Goal: Information Seeking & Learning: Learn about a topic

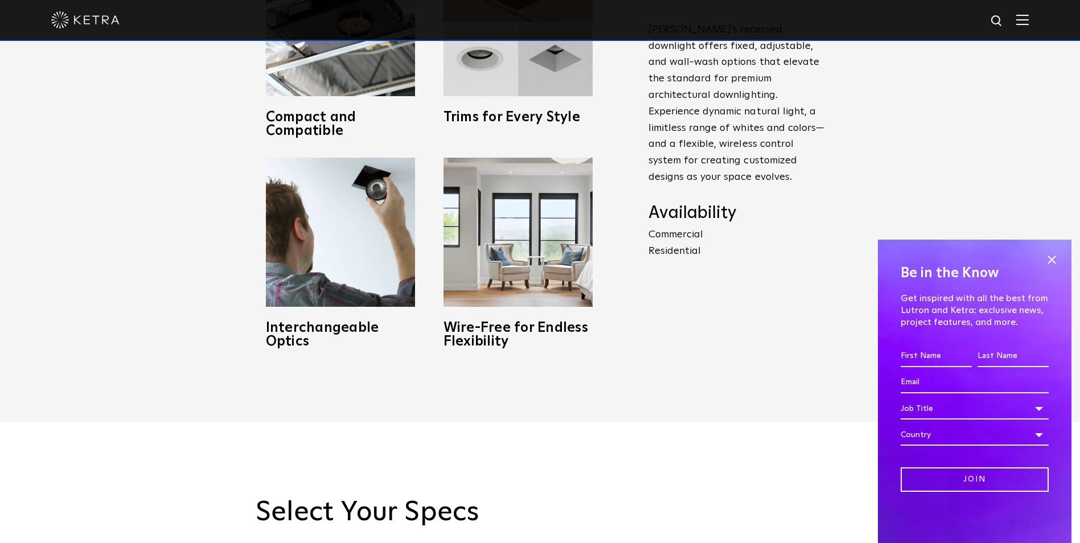
scroll to position [797, 0]
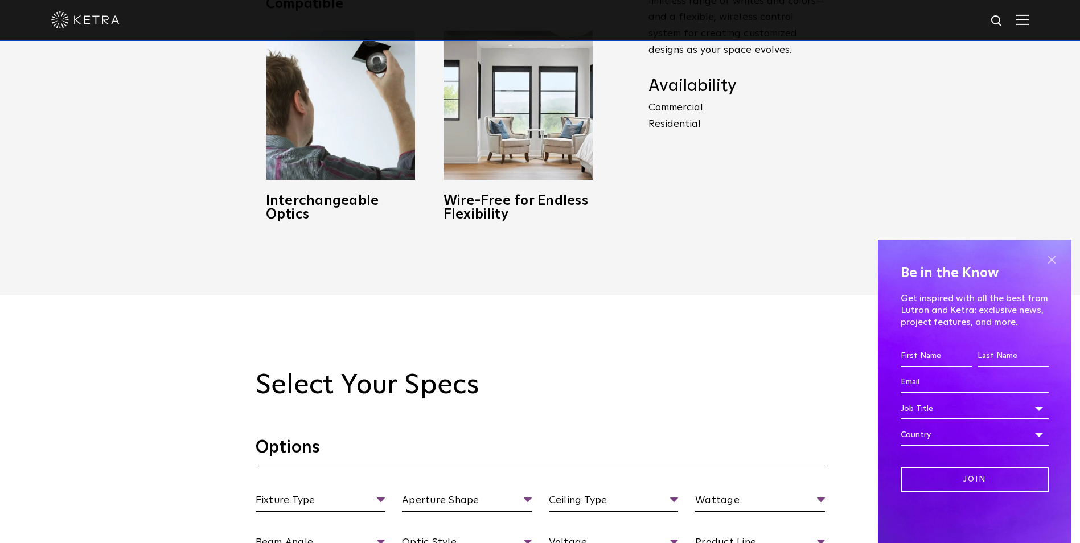
click at [1050, 264] on span at bounding box center [1051, 259] width 17 height 17
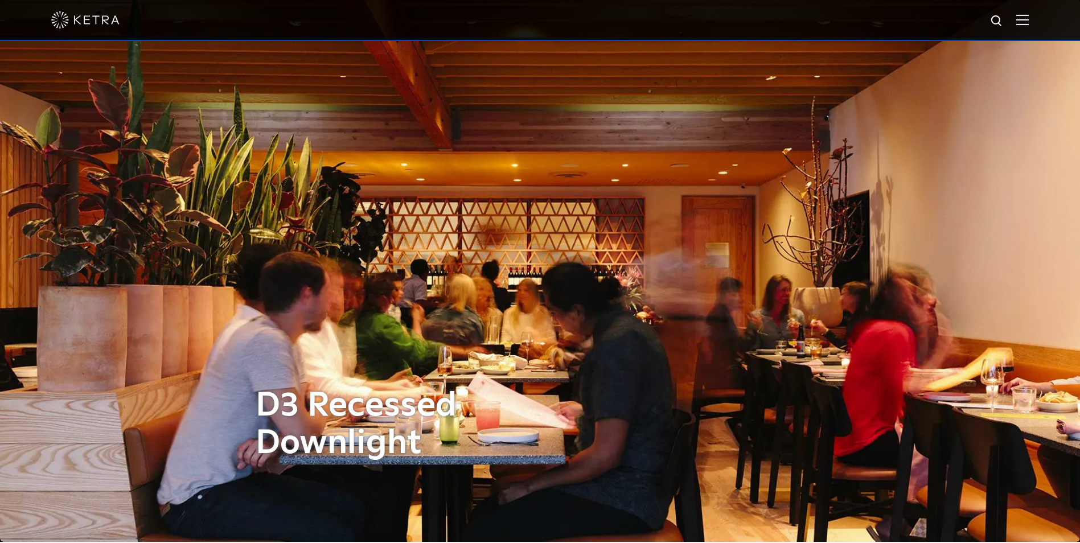
scroll to position [0, 0]
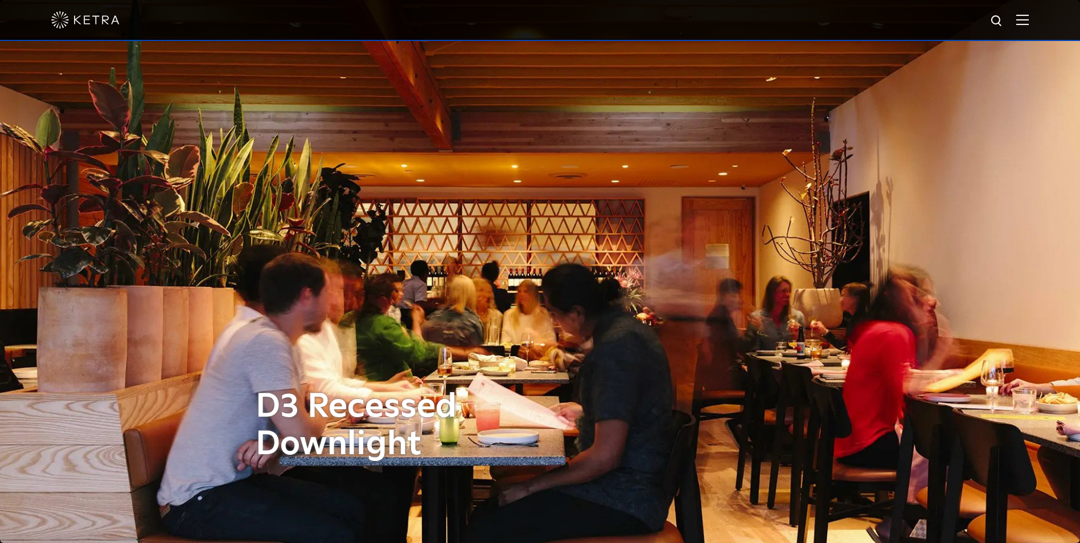
click at [101, 21] on img at bounding box center [85, 19] width 68 height 17
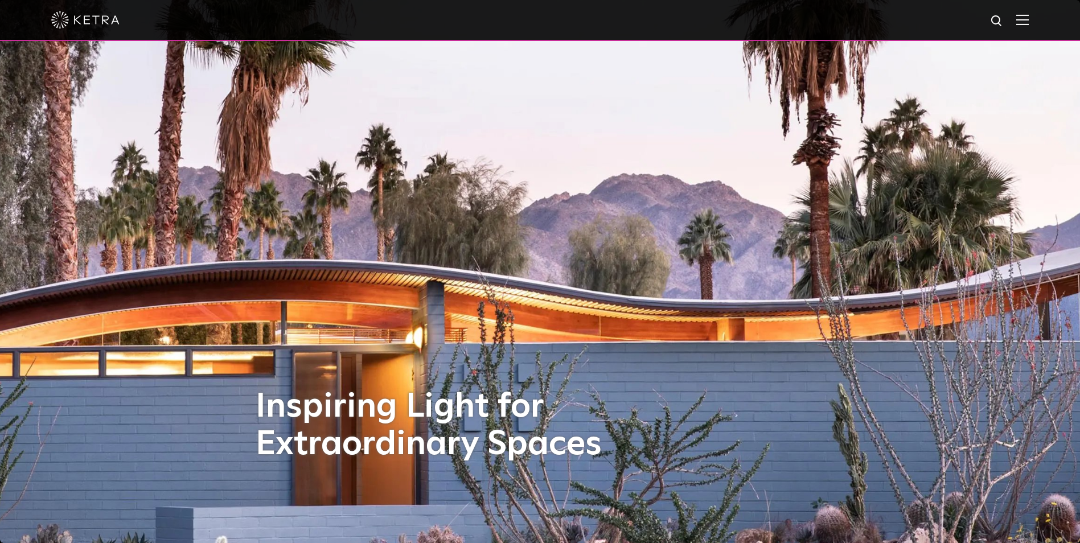
click at [1029, 25] on img at bounding box center [1023, 19] width 13 height 11
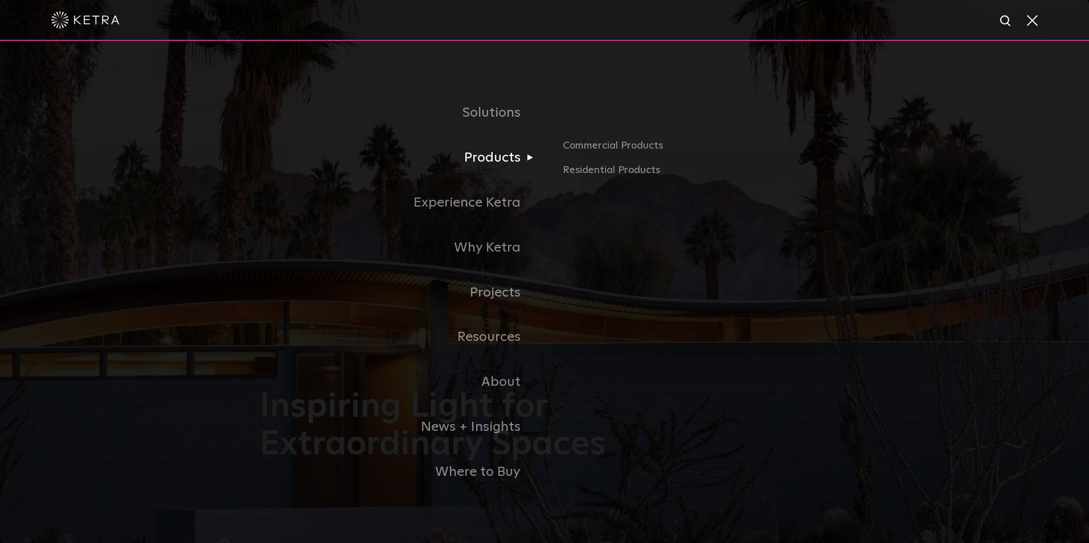
click at [490, 163] on link "Products" at bounding box center [402, 158] width 285 height 45
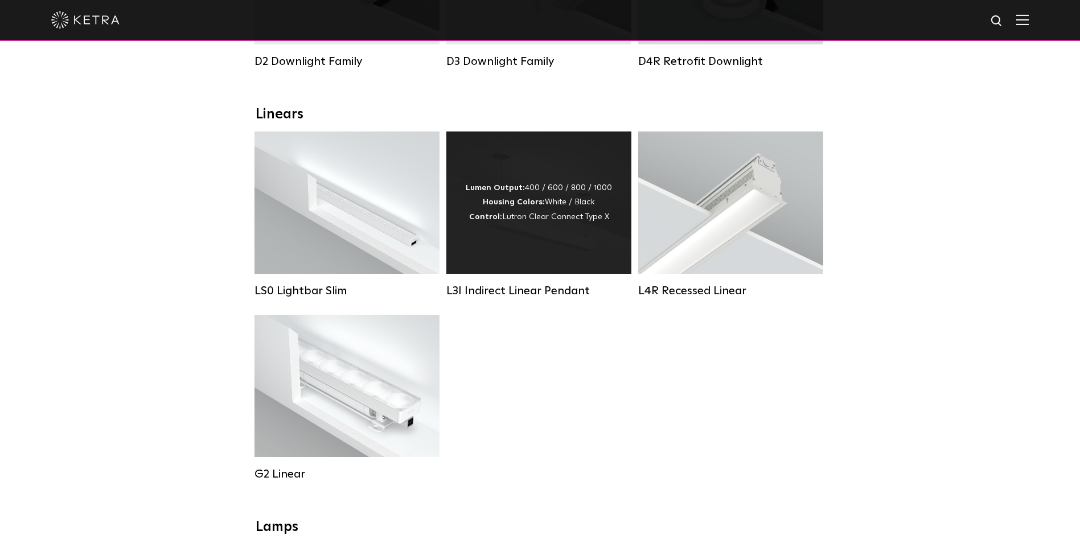
scroll to position [228, 0]
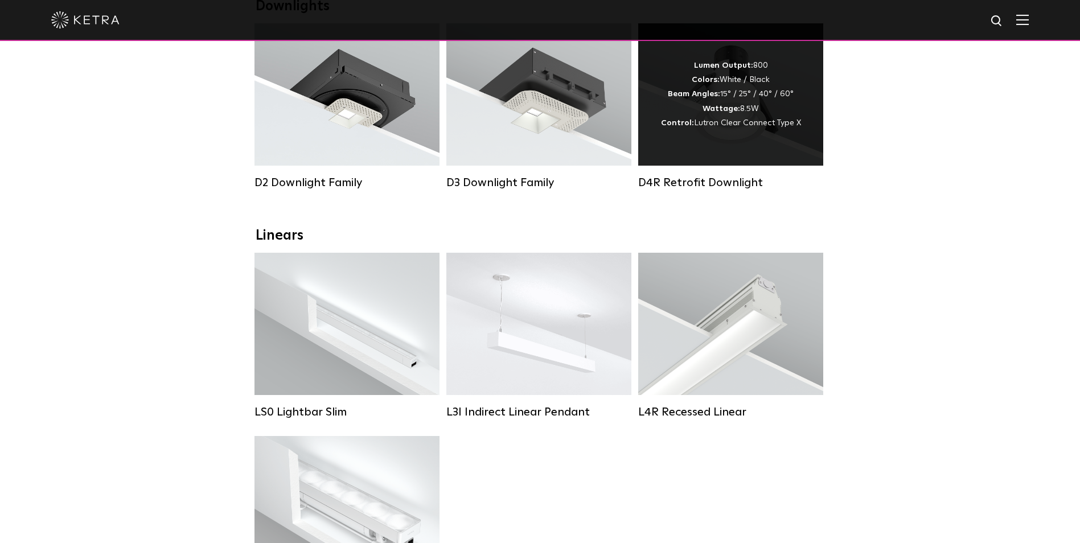
click at [720, 124] on span "Lutron Clear Connect Type X" at bounding box center [747, 123] width 107 height 8
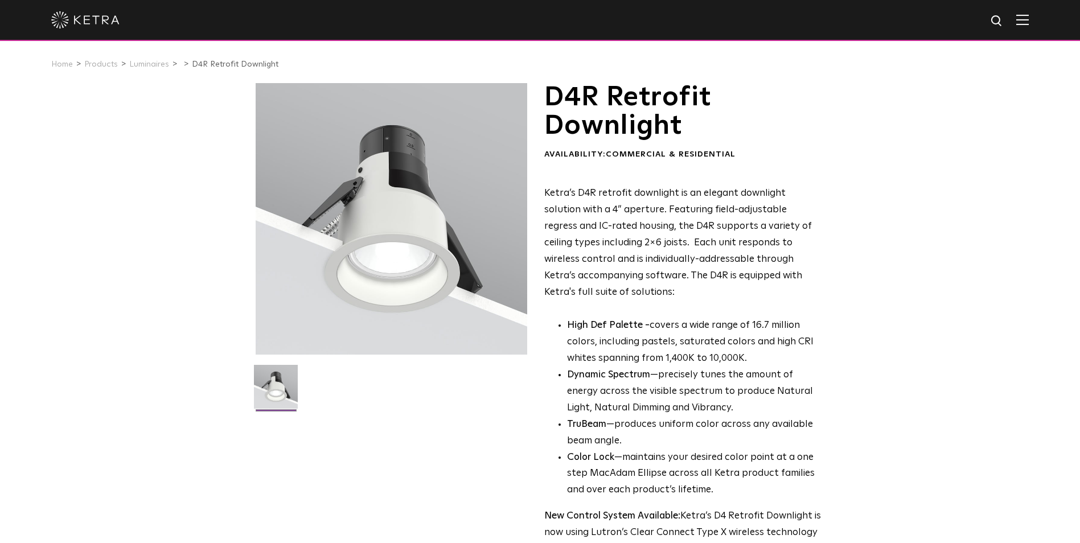
click at [429, 143] on div at bounding box center [392, 219] width 272 height 272
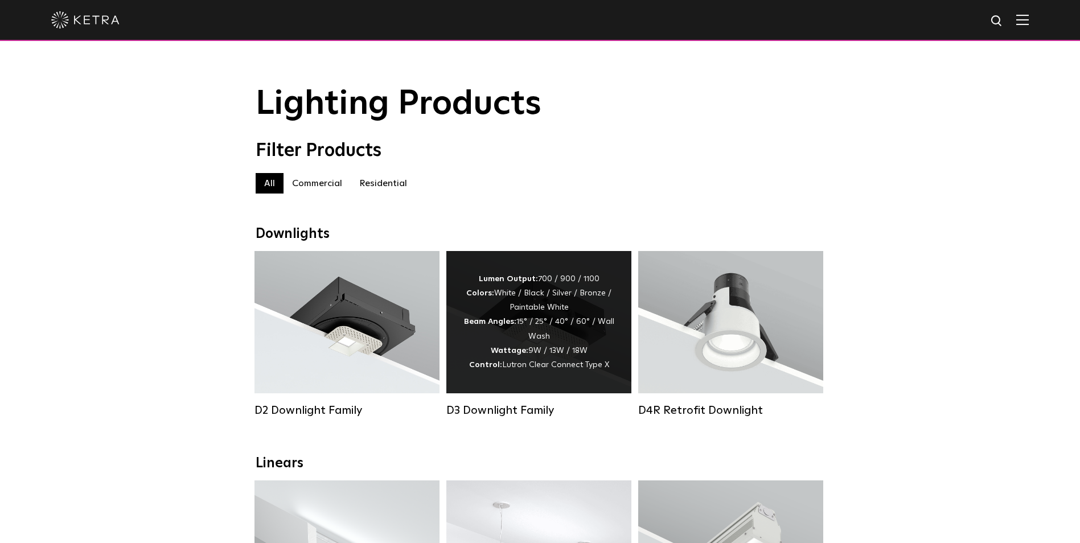
click at [567, 355] on div "Lumen Output: 700 / 900 / 1100 Colors: White / Black / Silver / Bronze / Painta…" at bounding box center [539, 322] width 151 height 100
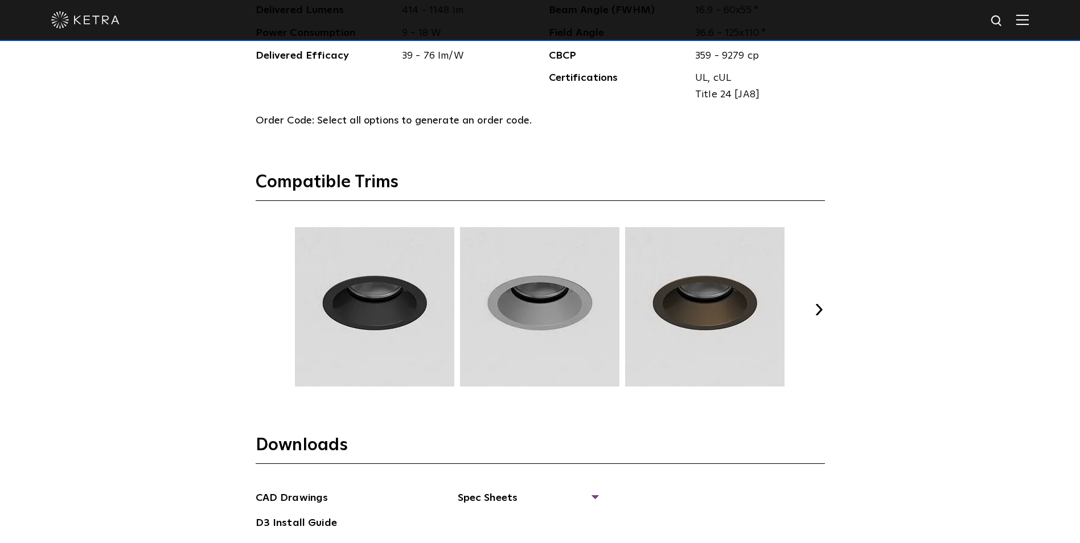
scroll to position [1538, 0]
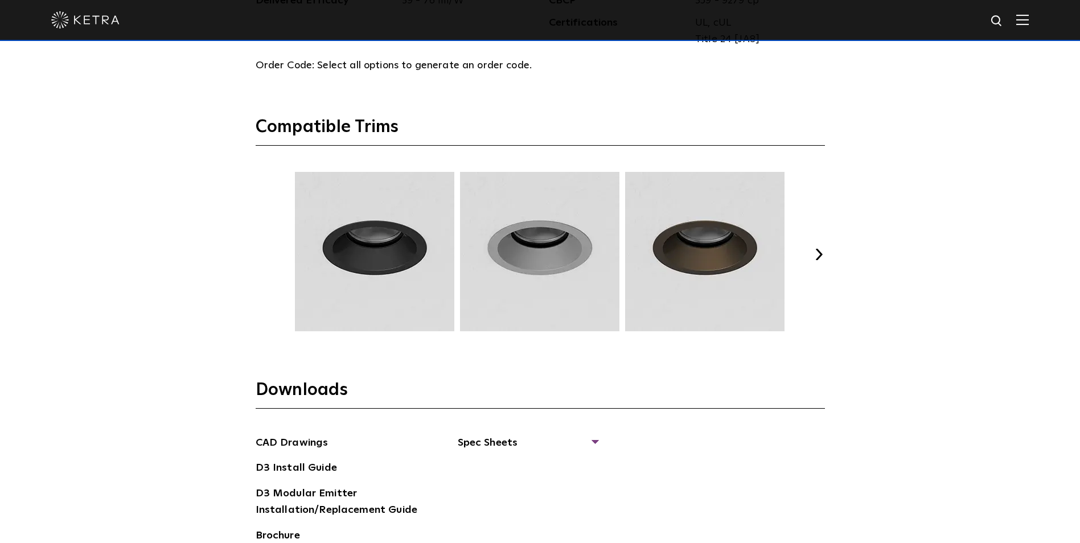
click at [821, 250] on button "Next" at bounding box center [819, 254] width 11 height 11
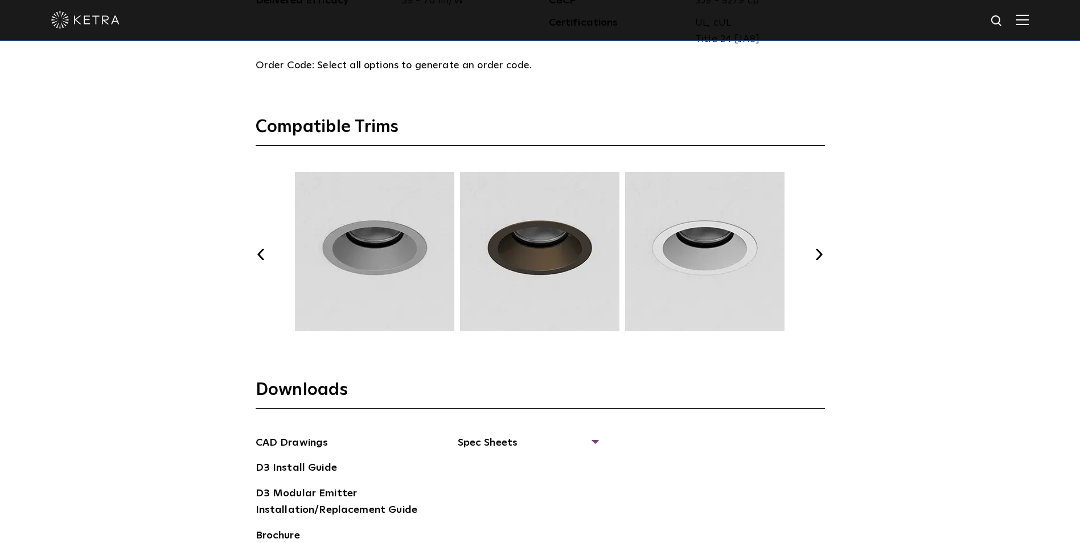
click at [821, 250] on button "Next" at bounding box center [819, 254] width 11 height 11
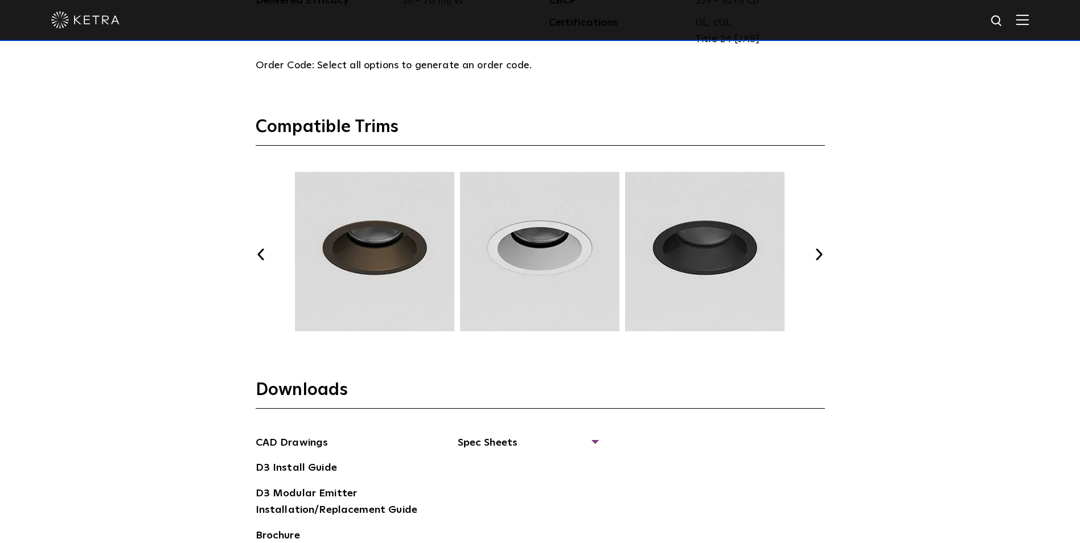
click at [821, 250] on button "Next" at bounding box center [819, 254] width 11 height 11
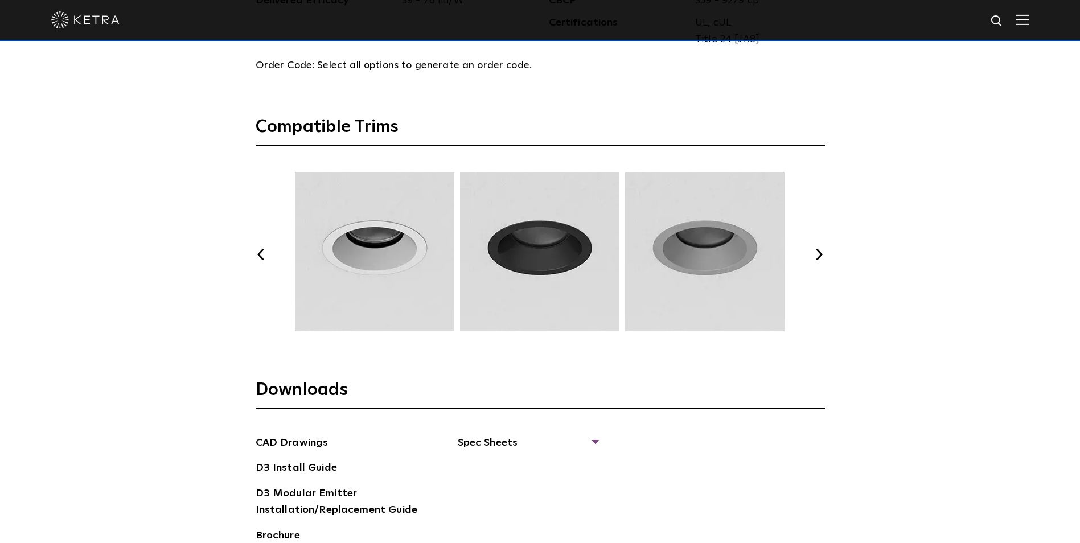
click at [821, 251] on button "Next" at bounding box center [819, 254] width 11 height 11
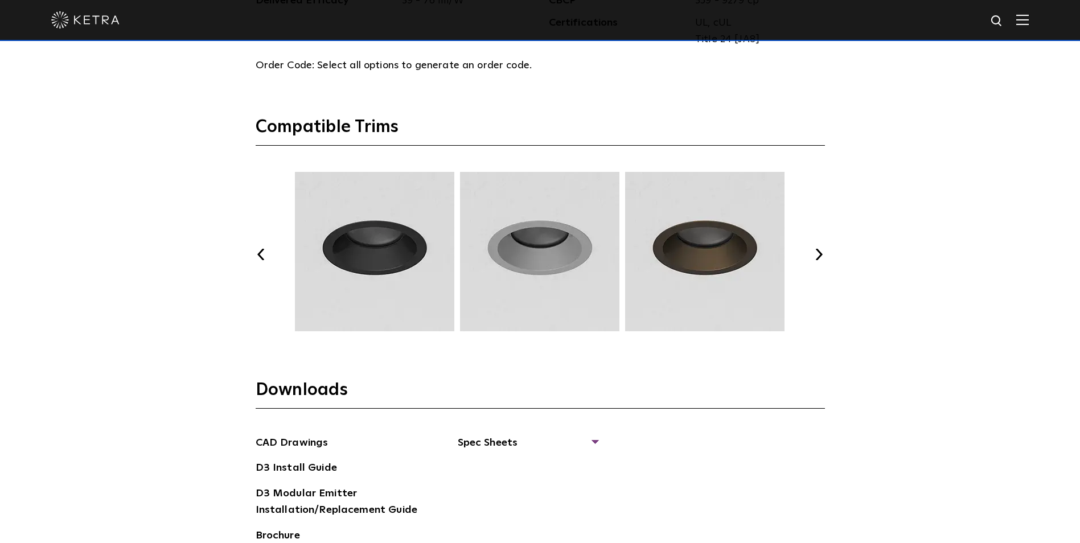
click at [821, 251] on button "Next" at bounding box center [819, 254] width 11 height 11
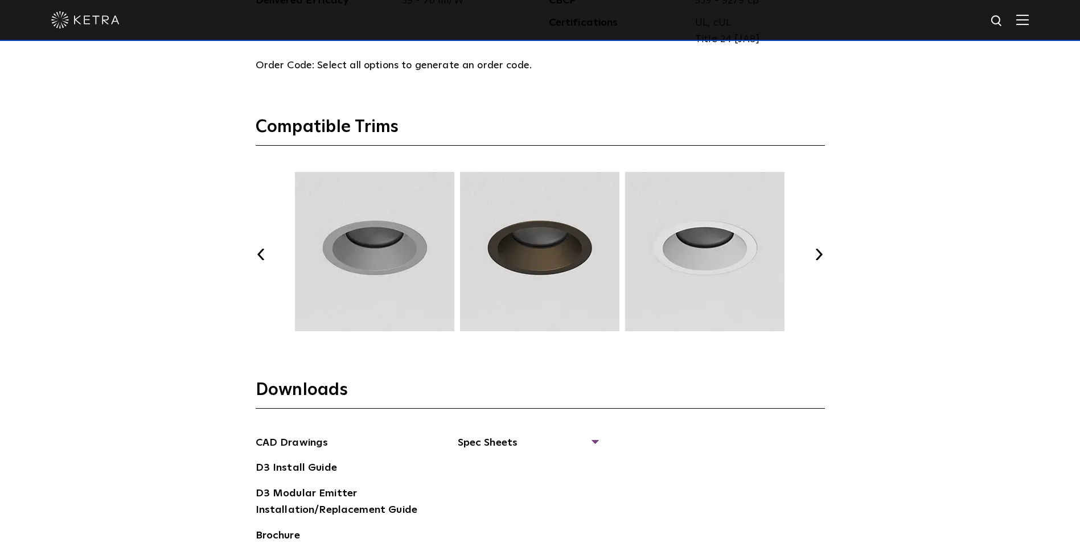
click at [821, 251] on button "Next" at bounding box center [819, 254] width 11 height 11
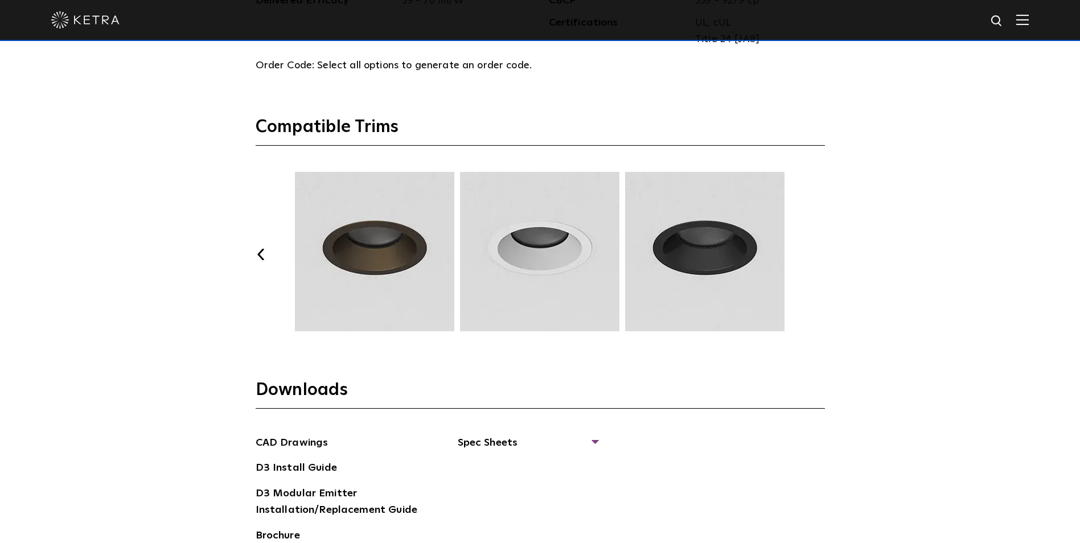
click at [821, 251] on button "Next" at bounding box center [819, 254] width 11 height 11
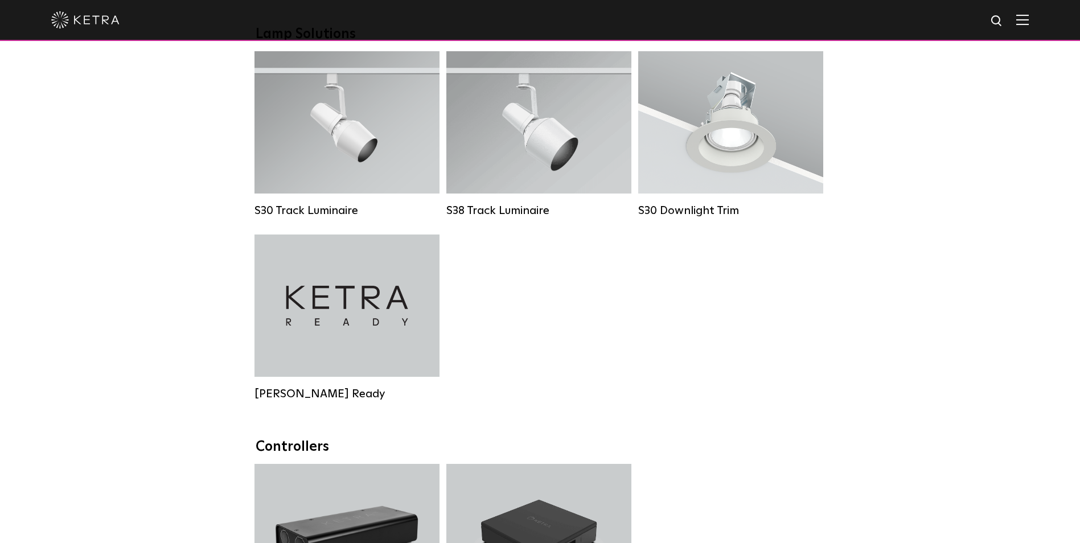
scroll to position [968, 0]
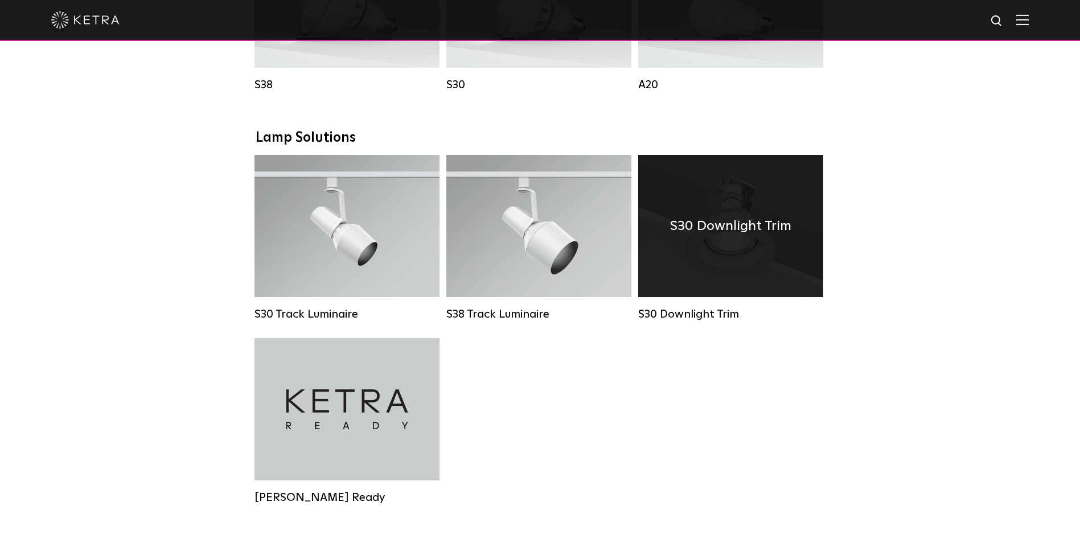
click at [746, 257] on div "S30 Downlight Trim" at bounding box center [730, 226] width 185 height 142
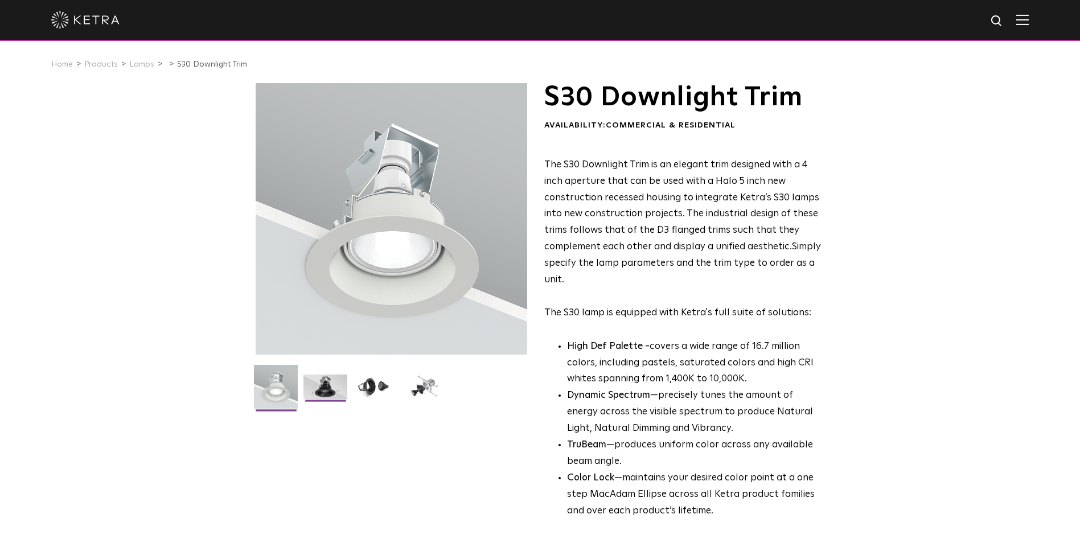
click at [327, 381] on img at bounding box center [326, 391] width 44 height 33
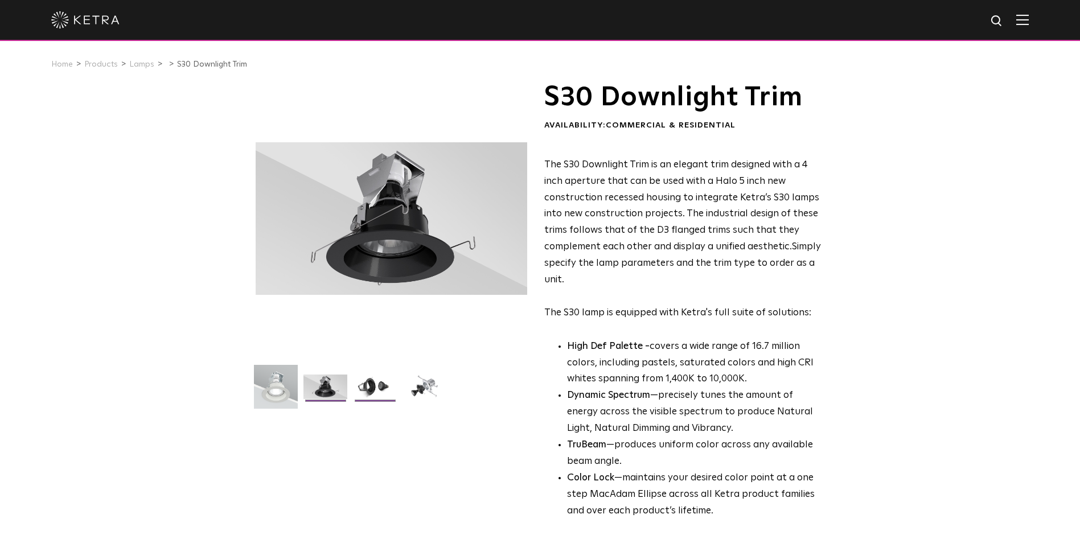
click at [372, 382] on img at bounding box center [375, 391] width 44 height 33
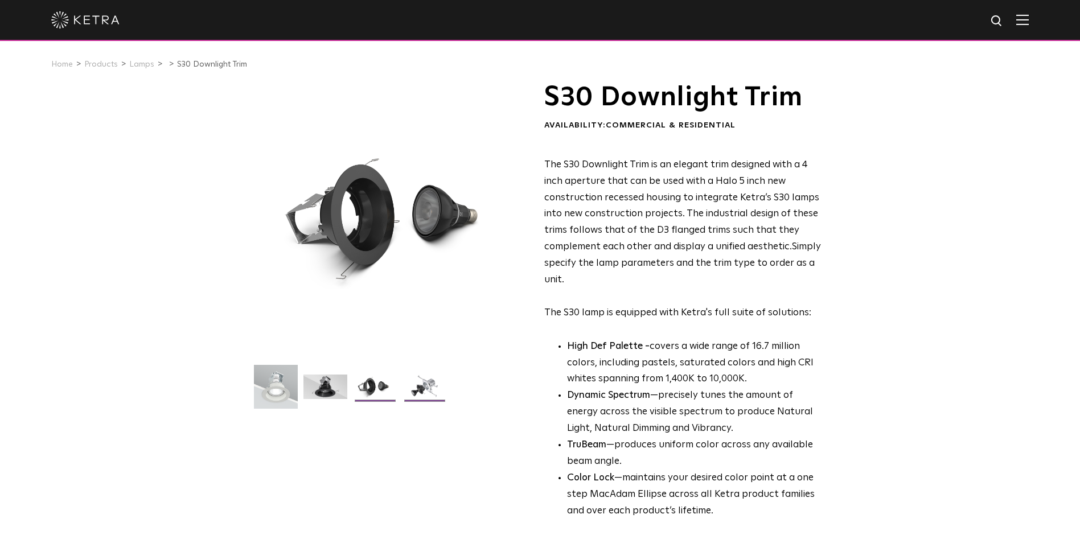
click at [425, 390] on img at bounding box center [425, 391] width 44 height 33
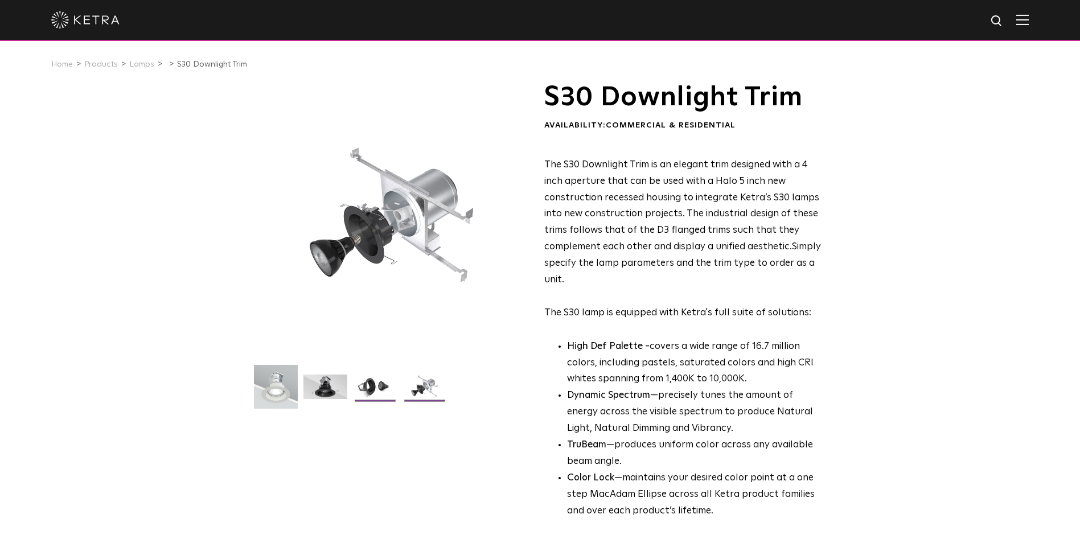
click at [390, 390] on img at bounding box center [375, 391] width 44 height 33
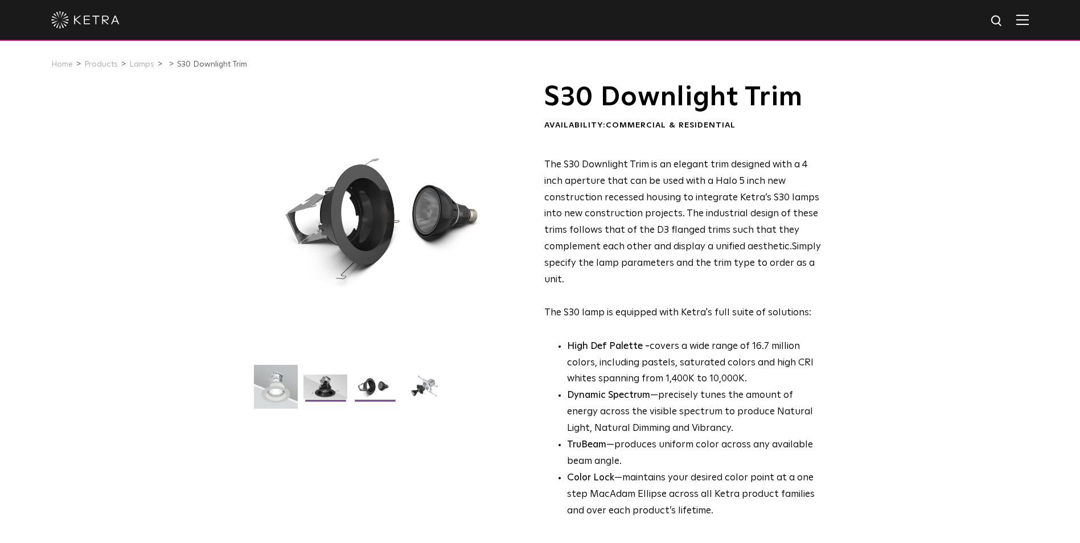
click at [331, 385] on img at bounding box center [326, 391] width 44 height 33
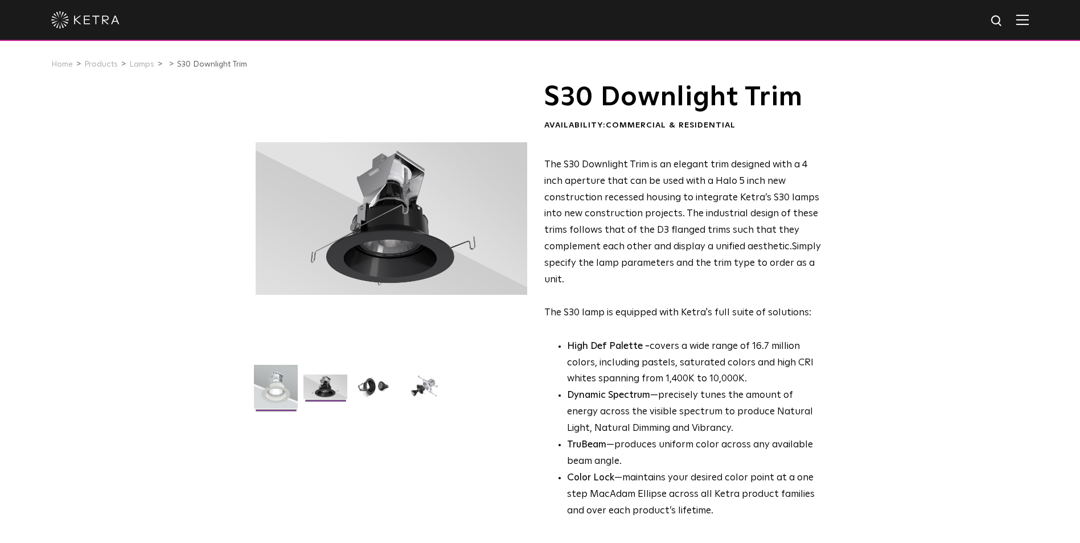
click at [283, 384] on img at bounding box center [276, 391] width 44 height 52
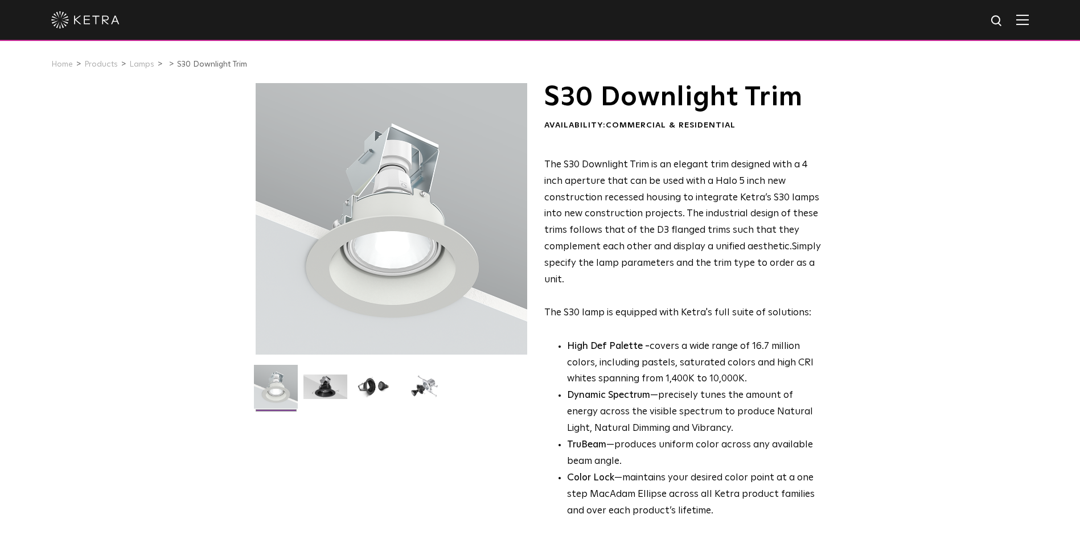
click at [395, 296] on div at bounding box center [392, 219] width 272 height 272
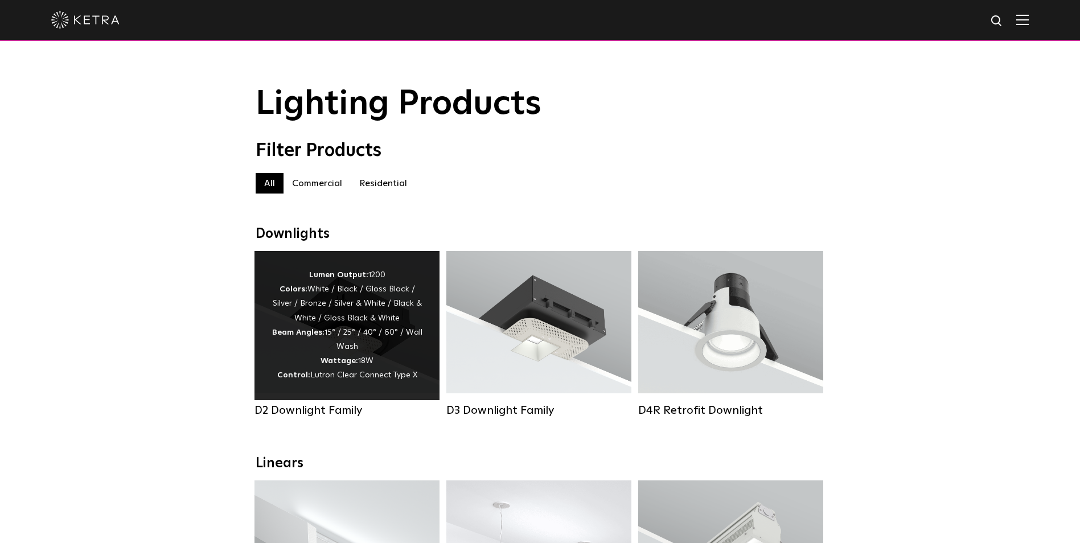
click at [267, 340] on div "Lumen Output: 1200 Colors: White / Black / Gloss Black / Silver / Bronze / Silv…" at bounding box center [347, 325] width 185 height 149
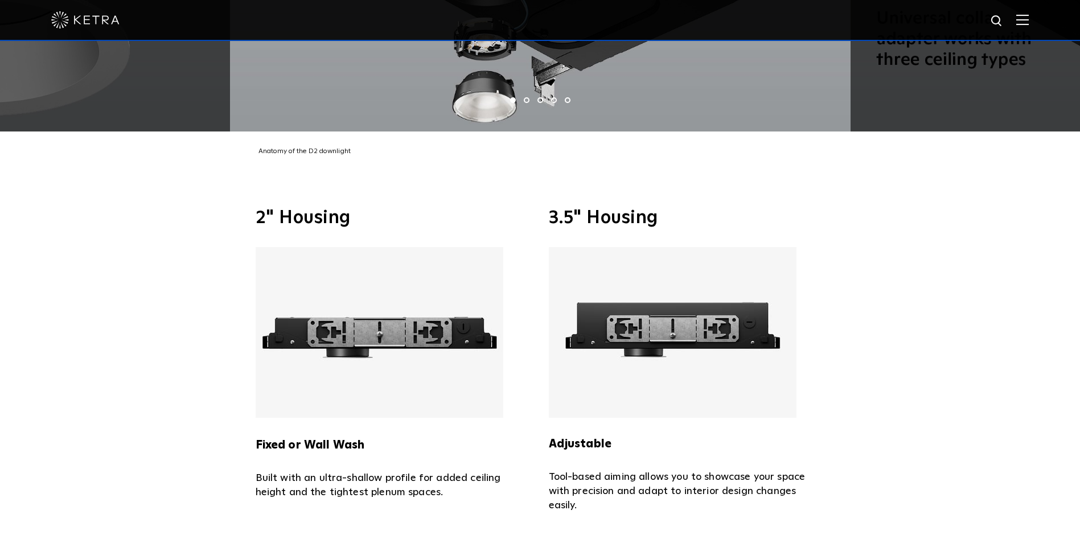
scroll to position [2164, 0]
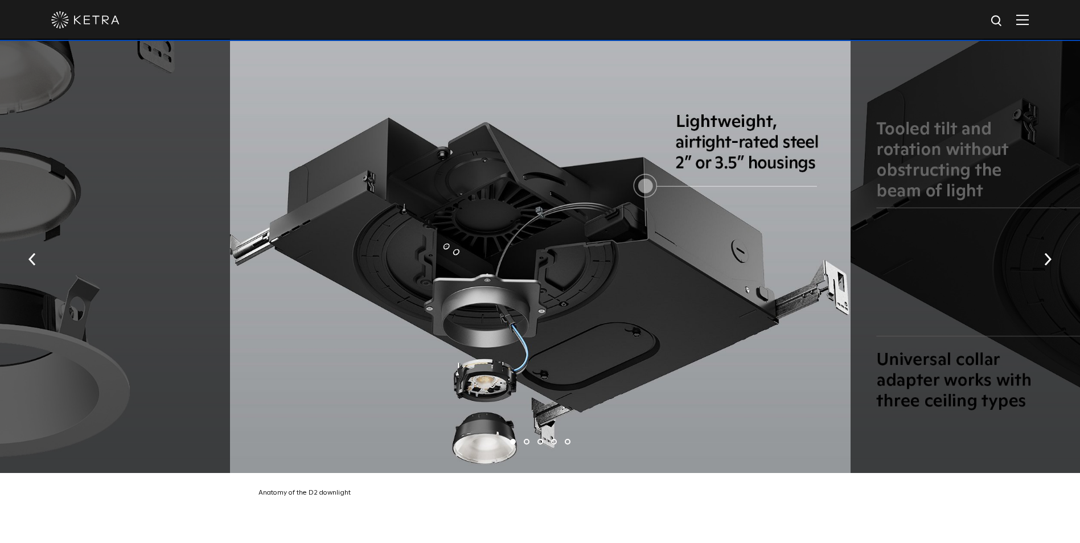
drag, startPoint x: 729, startPoint y: 256, endPoint x: 740, endPoint y: 253, distance: 11.9
click at [729, 256] on div at bounding box center [540, 256] width 620 height 435
drag, startPoint x: 816, startPoint y: 203, endPoint x: 824, endPoint y: 266, distance: 63.2
click at [825, 277] on div at bounding box center [540, 256] width 620 height 435
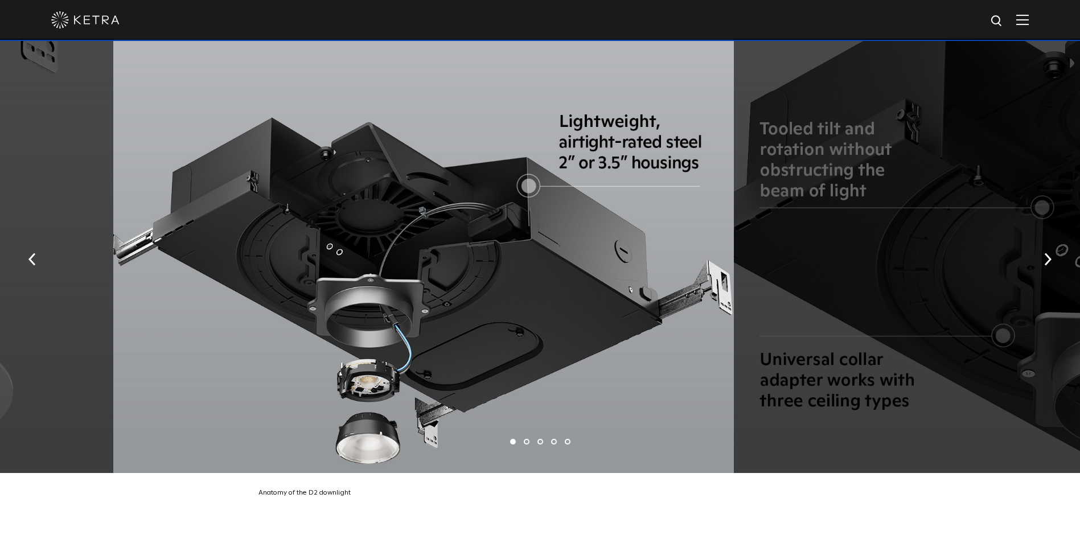
drag, startPoint x: 688, startPoint y: 216, endPoint x: 581, endPoint y: 327, distance: 154.3
click at [581, 328] on div at bounding box center [423, 256] width 620 height 435
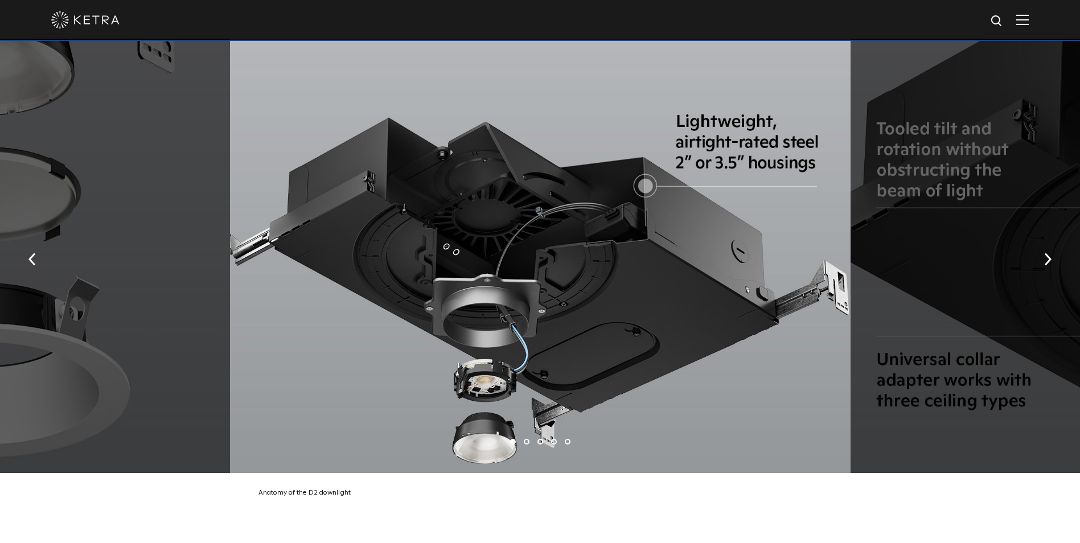
drag, startPoint x: 662, startPoint y: 235, endPoint x: 1007, endPoint y: 276, distance: 347.5
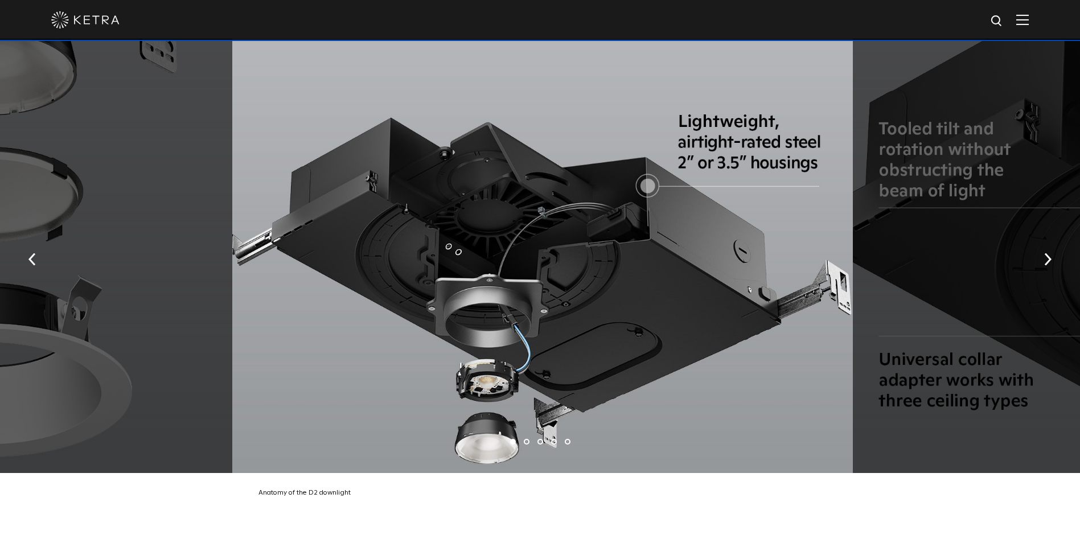
drag, startPoint x: 667, startPoint y: 235, endPoint x: 957, endPoint y: 252, distance: 289.8
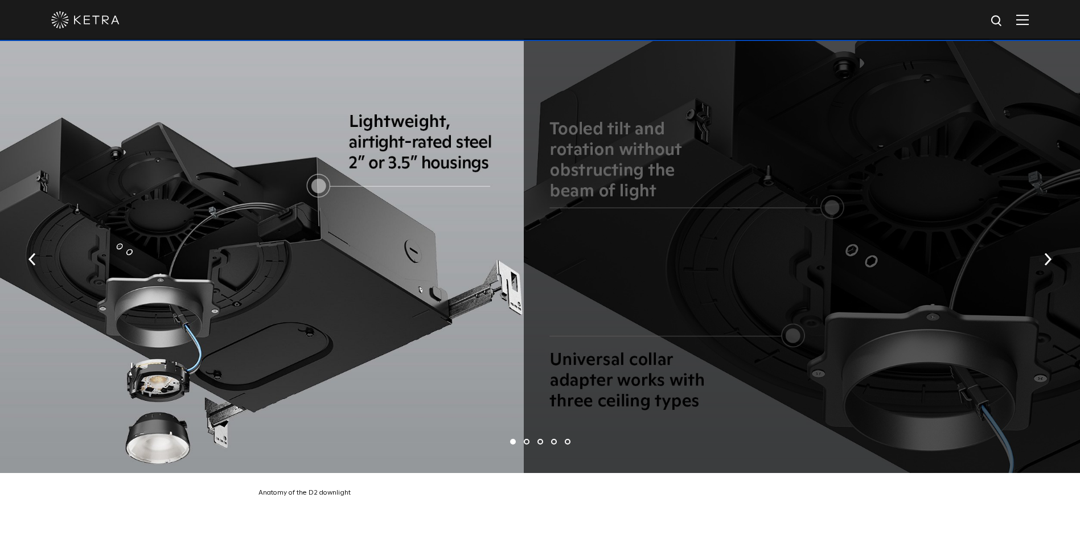
drag, startPoint x: 473, startPoint y: 235, endPoint x: 108, endPoint y: 207, distance: 366.1
click at [170, 209] on div at bounding box center [213, 256] width 620 height 435
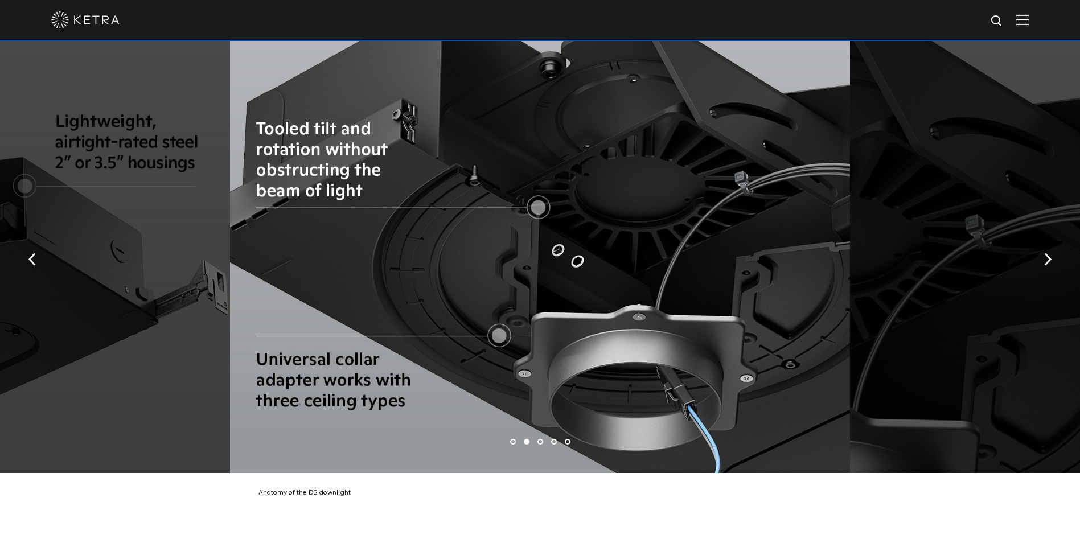
drag, startPoint x: 645, startPoint y: 275, endPoint x: 172, endPoint y: 275, distance: 472.7
click at [230, 277] on div at bounding box center [540, 256] width 620 height 435
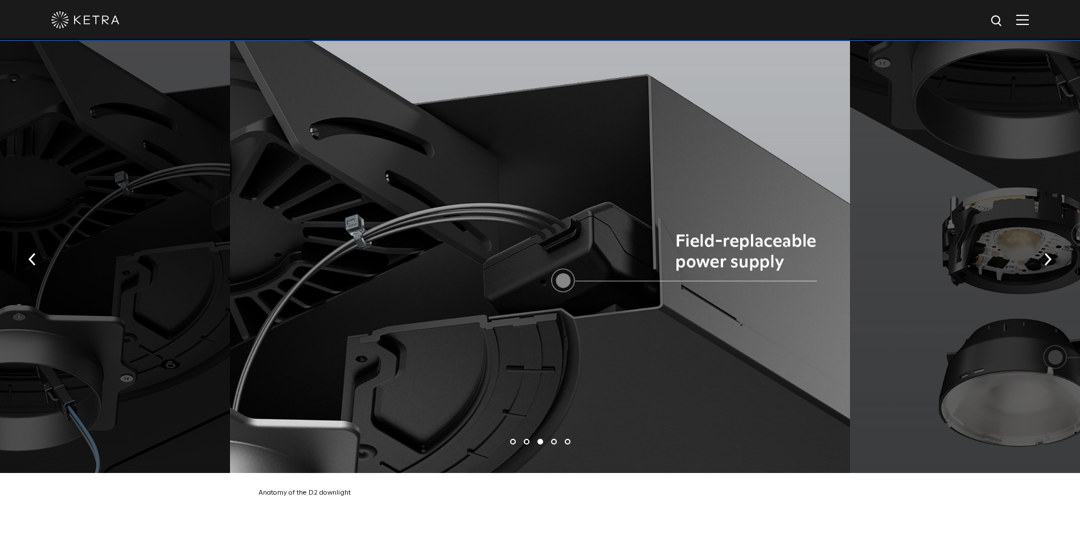
drag, startPoint x: 696, startPoint y: 324, endPoint x: 742, endPoint y: 329, distance: 46.4
click at [727, 327] on div at bounding box center [540, 256] width 620 height 435
drag, startPoint x: 841, startPoint y: 351, endPoint x: 1022, endPoint y: 351, distance: 180.5
click at [851, 353] on div at bounding box center [541, 256] width 620 height 435
drag, startPoint x: 725, startPoint y: 308, endPoint x: 1154, endPoint y: 366, distance: 433.3
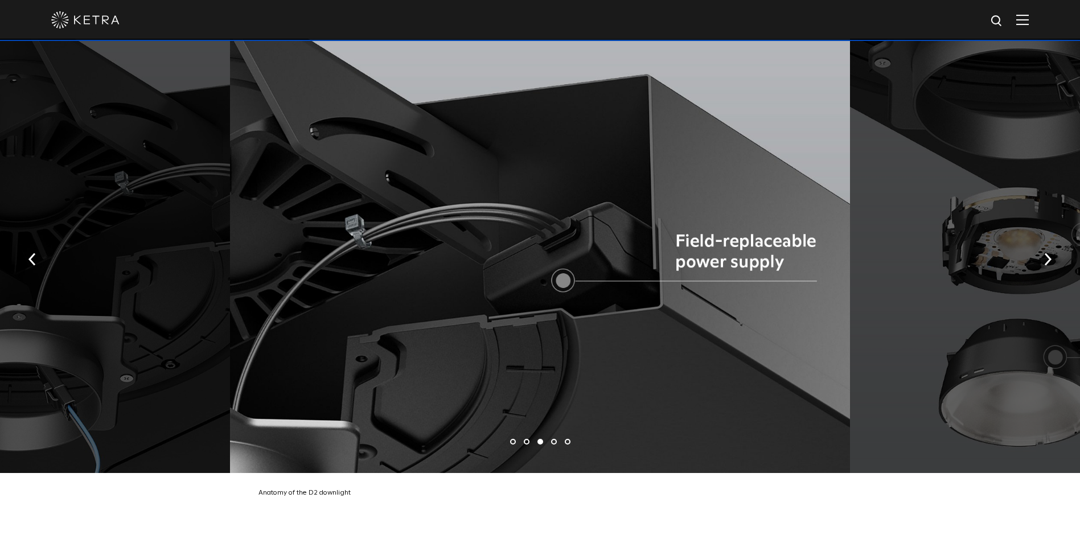
drag, startPoint x: 716, startPoint y: 248, endPoint x: 1212, endPoint y: 256, distance: 496.7
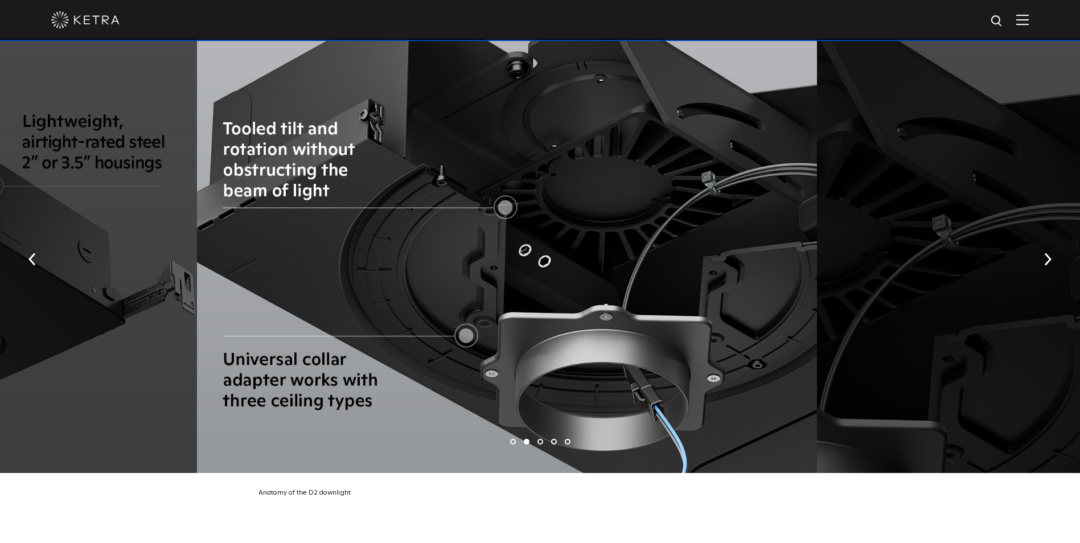
drag, startPoint x: 657, startPoint y: 203, endPoint x: 220, endPoint y: 189, distance: 437.0
click at [248, 189] on div at bounding box center [507, 256] width 620 height 435
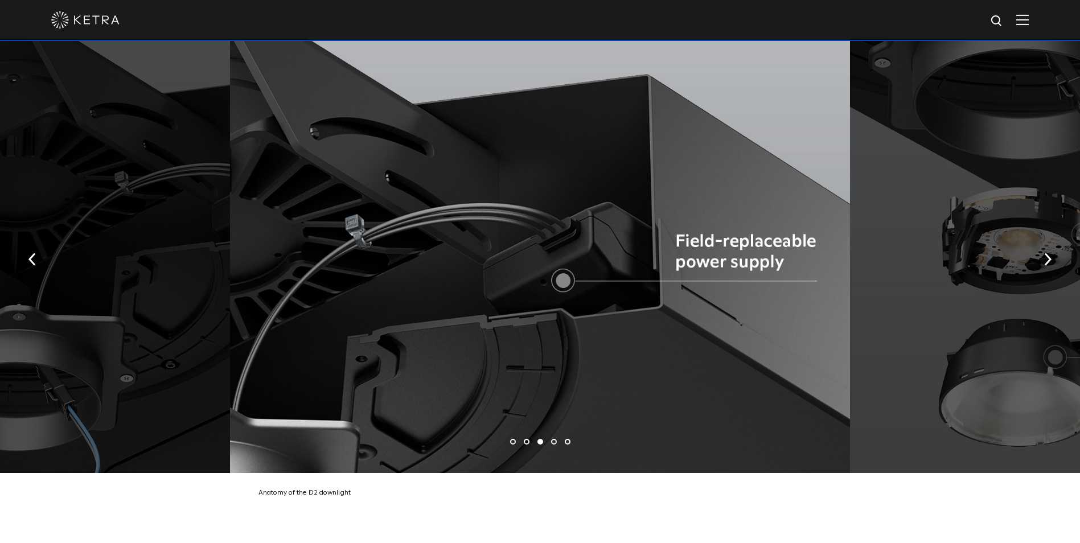
drag, startPoint x: 610, startPoint y: 219, endPoint x: 218, endPoint y: 259, distance: 393.8
click at [259, 256] on div at bounding box center [540, 256] width 620 height 435
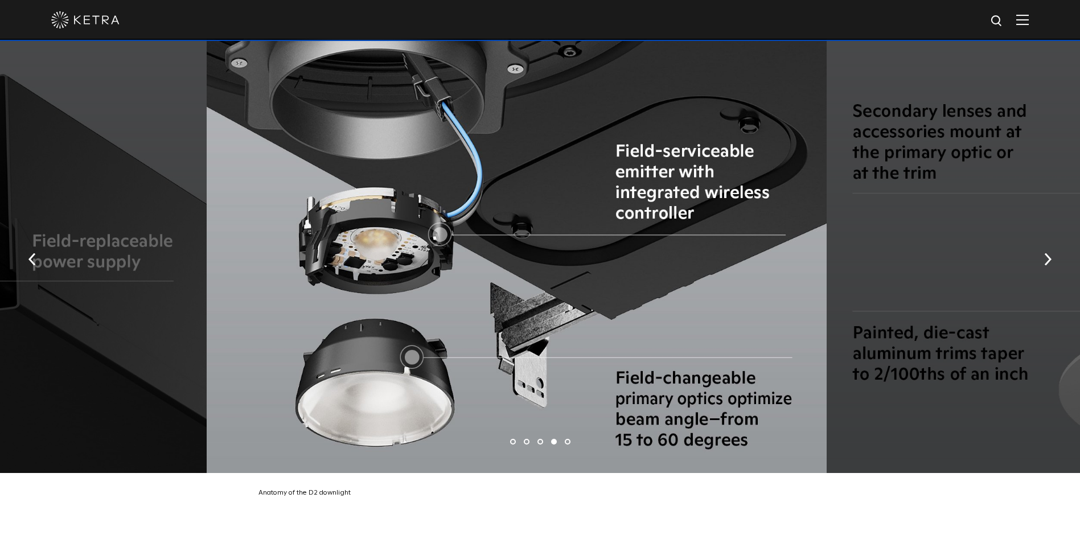
drag, startPoint x: 685, startPoint y: 286, endPoint x: 258, endPoint y: 259, distance: 428.0
click at [262, 259] on div at bounding box center [517, 256] width 620 height 435
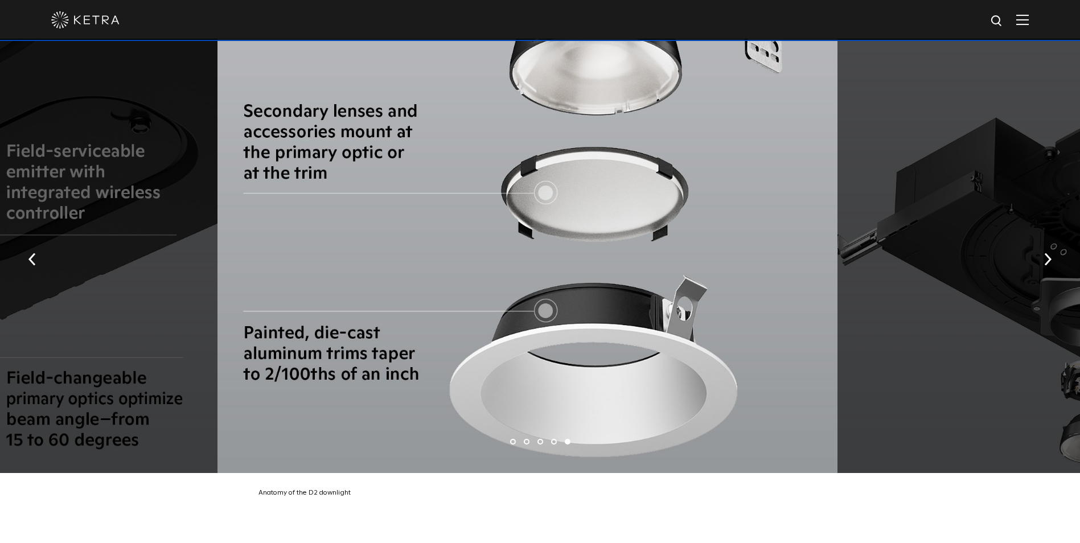
drag, startPoint x: 584, startPoint y: 284, endPoint x: 249, endPoint y: 249, distance: 336.2
click at [290, 256] on div at bounding box center [528, 256] width 620 height 435
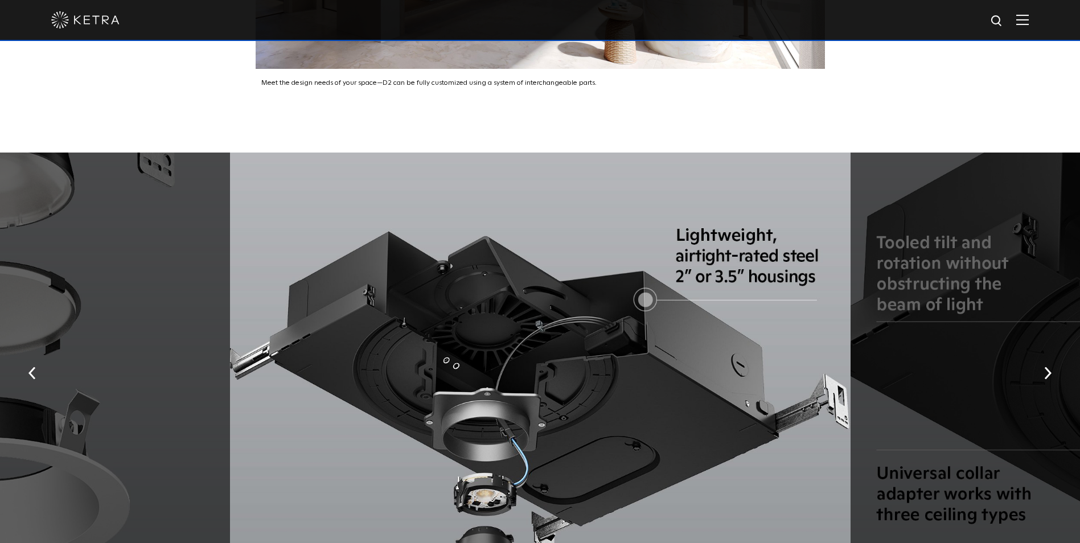
scroll to position [2107, 0]
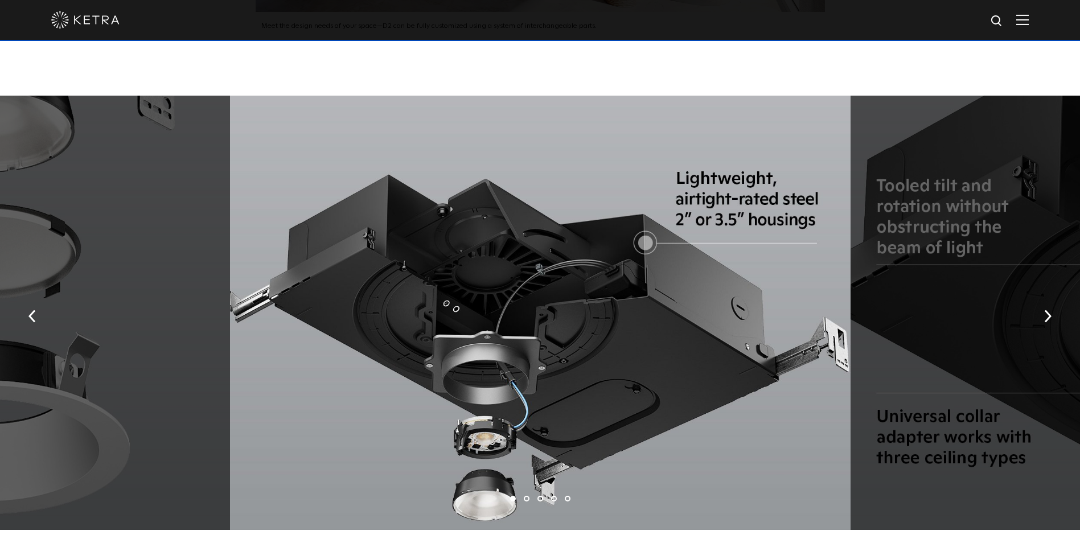
click at [1051, 297] on button "button" at bounding box center [1048, 315] width 24 height 39
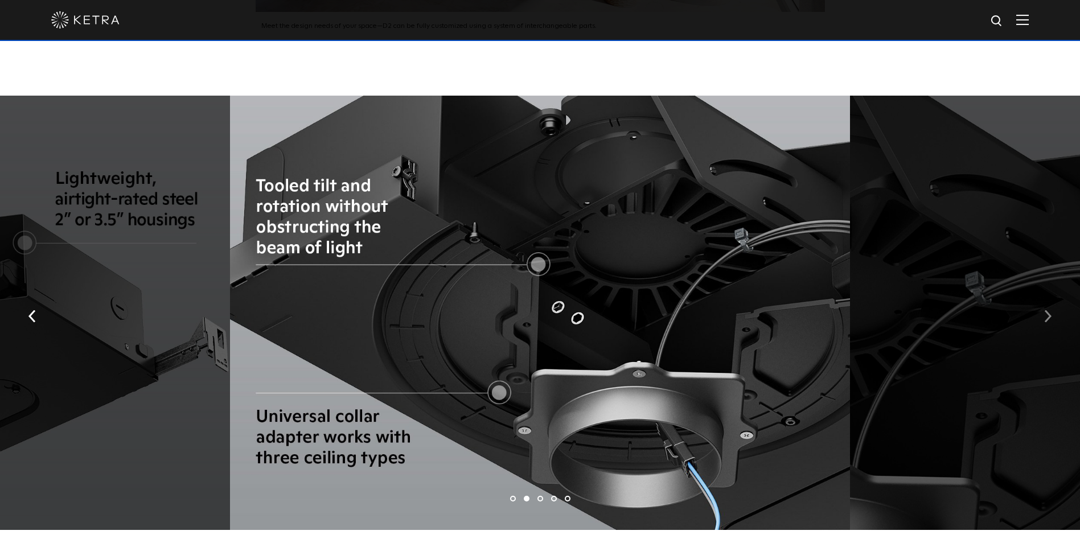
click at [1050, 297] on button "button" at bounding box center [1048, 315] width 24 height 39
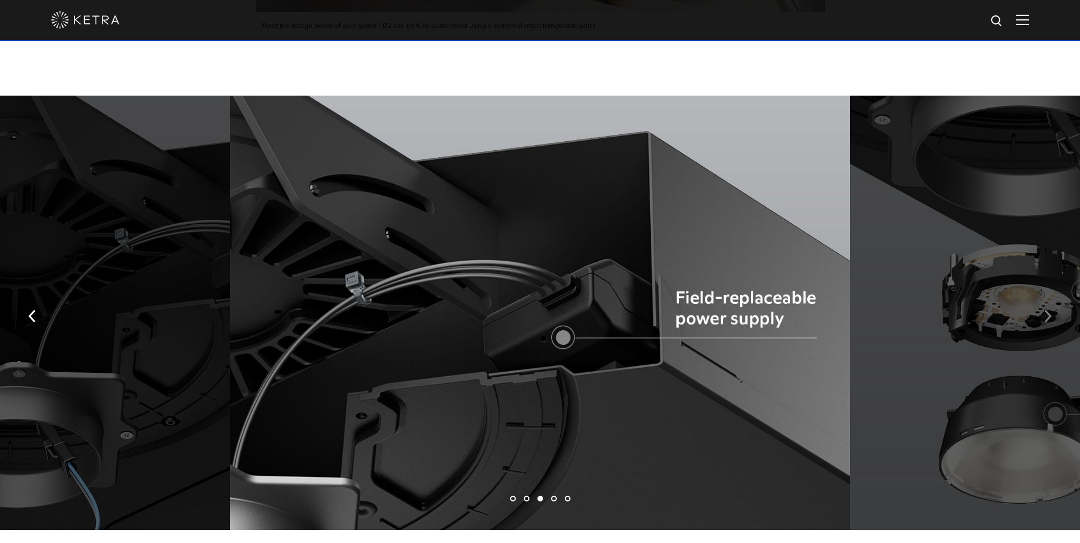
click at [1050, 297] on button "button" at bounding box center [1048, 315] width 24 height 39
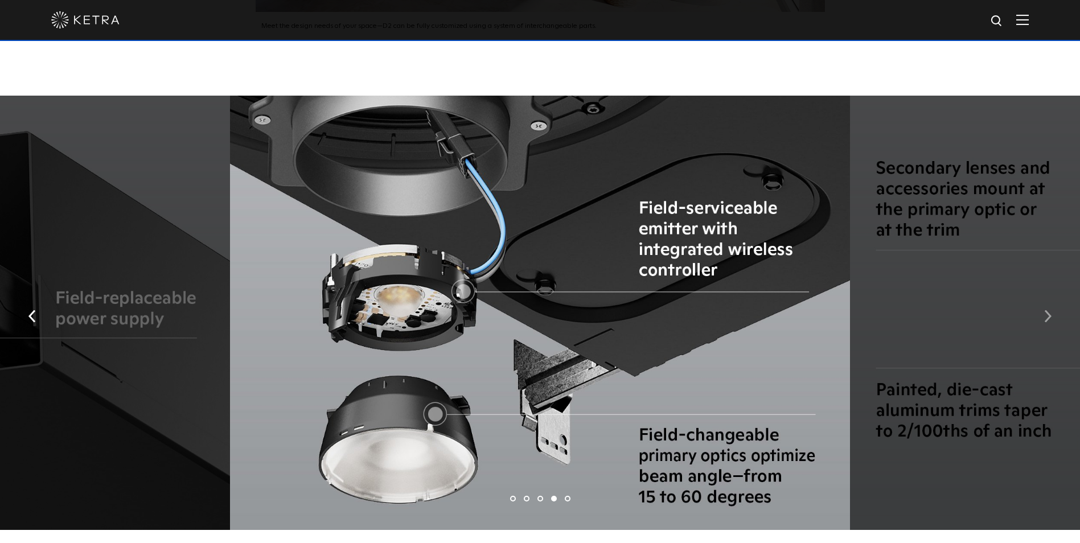
click at [1050, 297] on button "button" at bounding box center [1048, 315] width 24 height 39
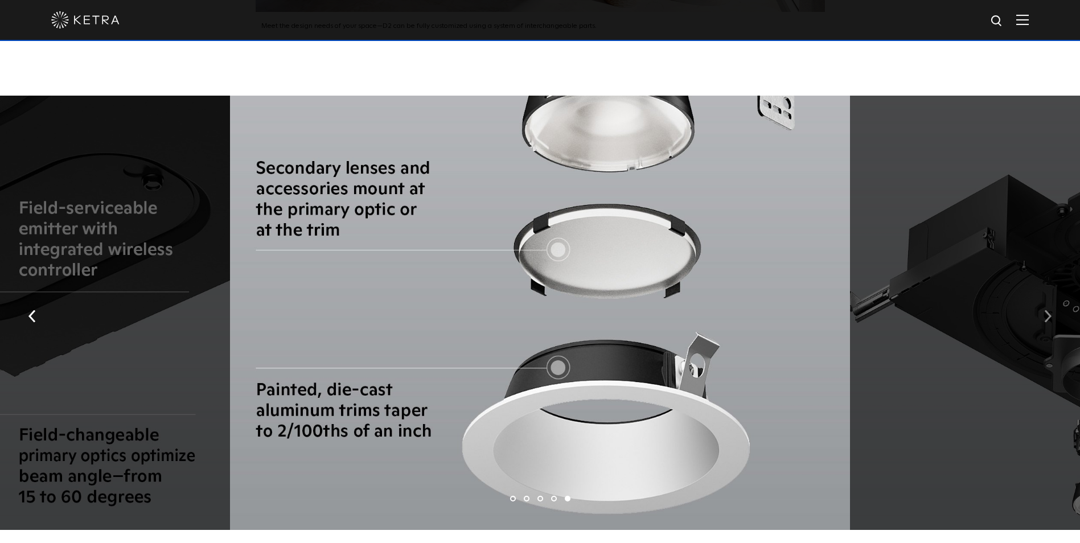
click at [1050, 297] on button "button" at bounding box center [1048, 315] width 24 height 39
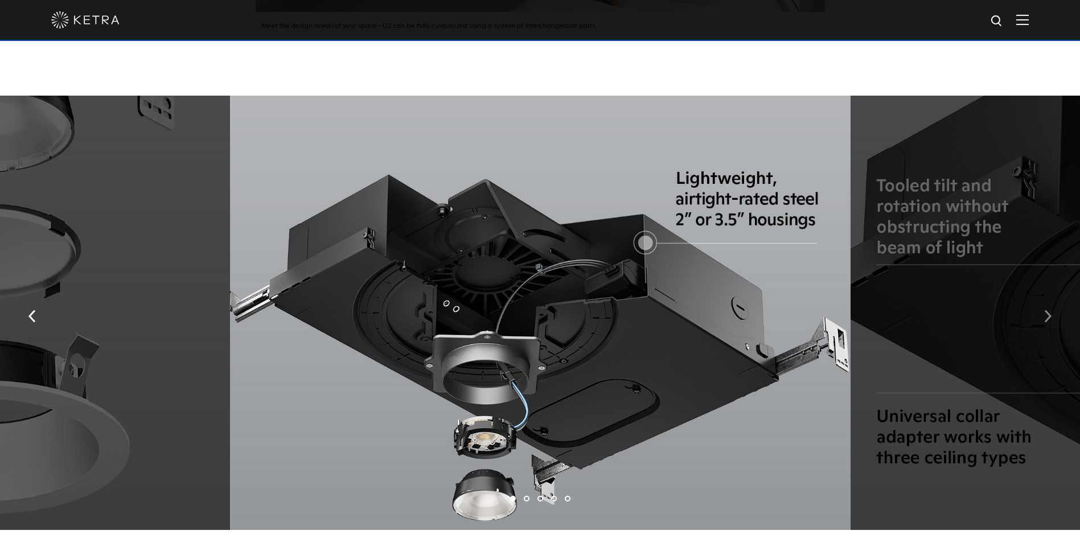
click at [1050, 297] on button "button" at bounding box center [1048, 315] width 24 height 39
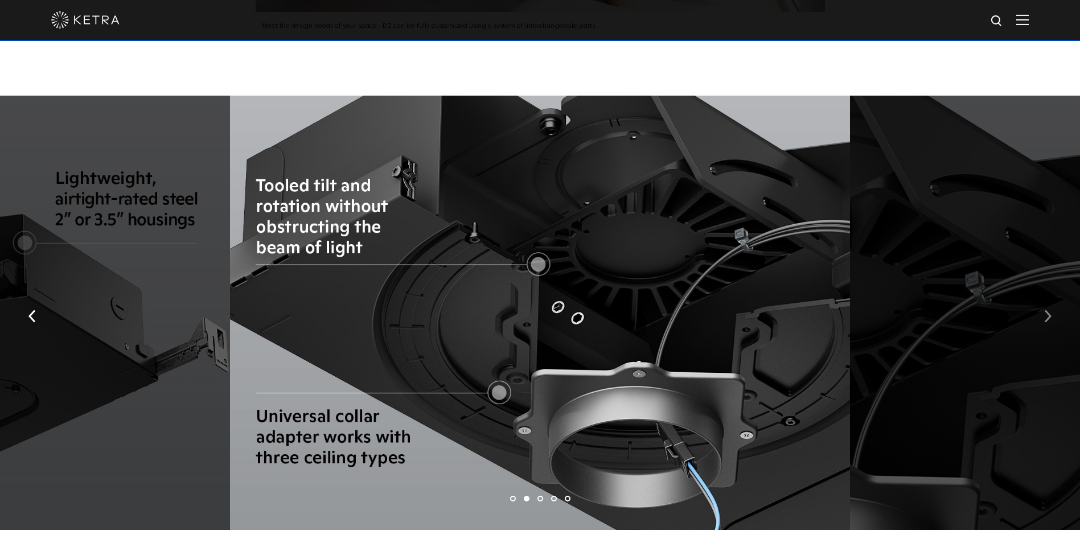
click at [1050, 297] on button "button" at bounding box center [1048, 315] width 24 height 39
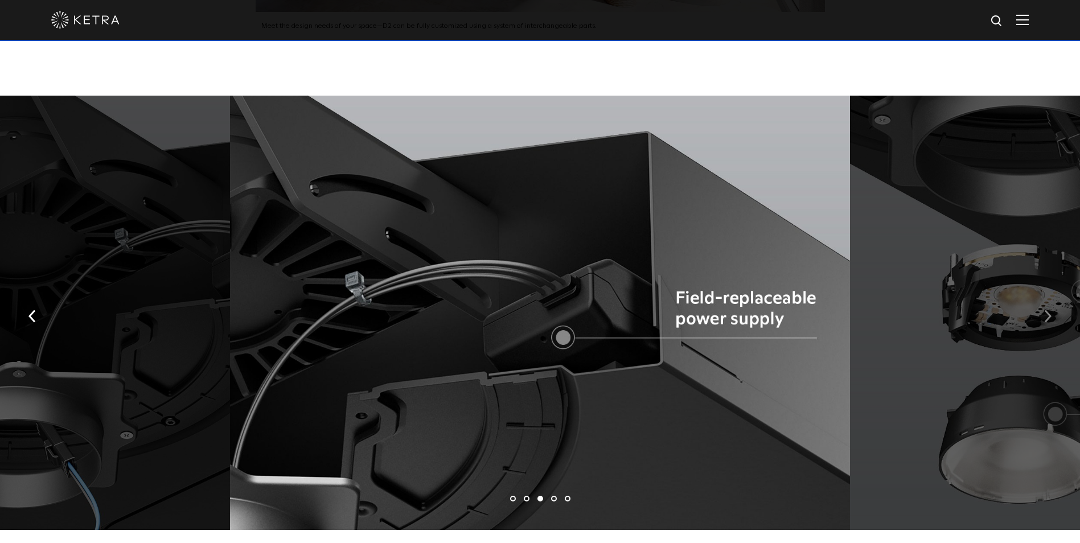
click at [1050, 297] on button "button" at bounding box center [1048, 315] width 24 height 39
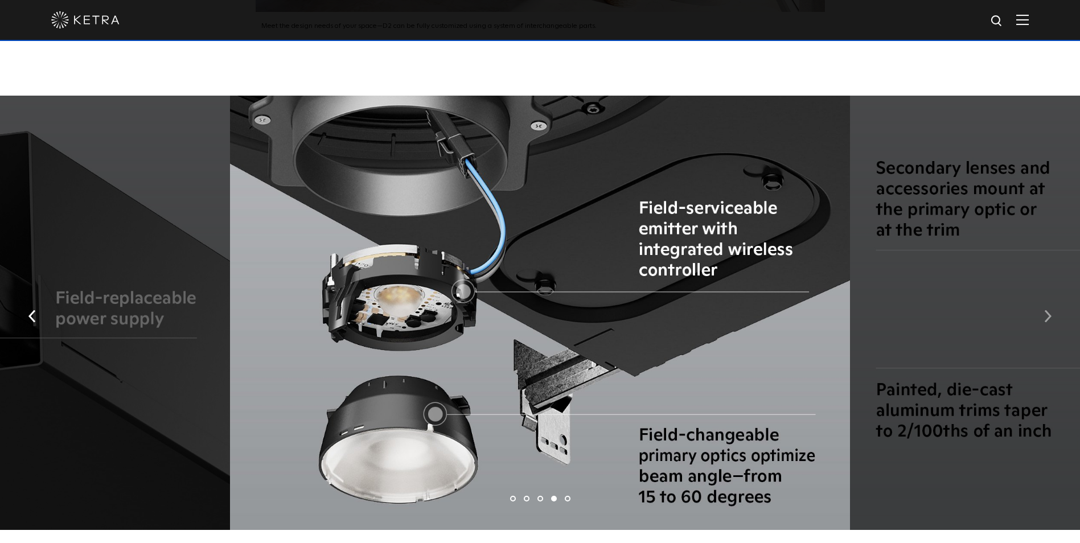
click at [1046, 310] on img "button" at bounding box center [1047, 316] width 7 height 13
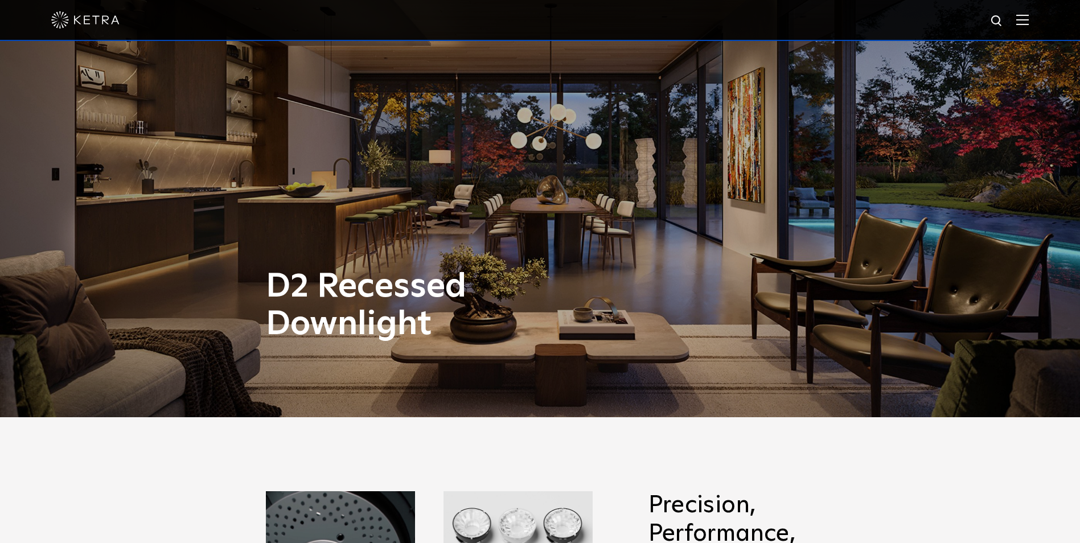
scroll to position [0, 0]
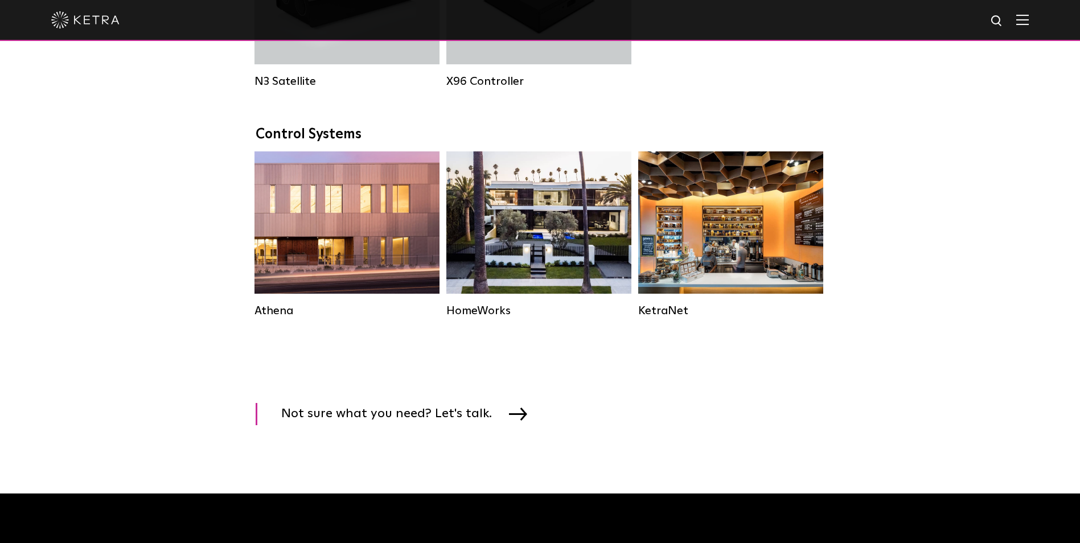
scroll to position [1265, 0]
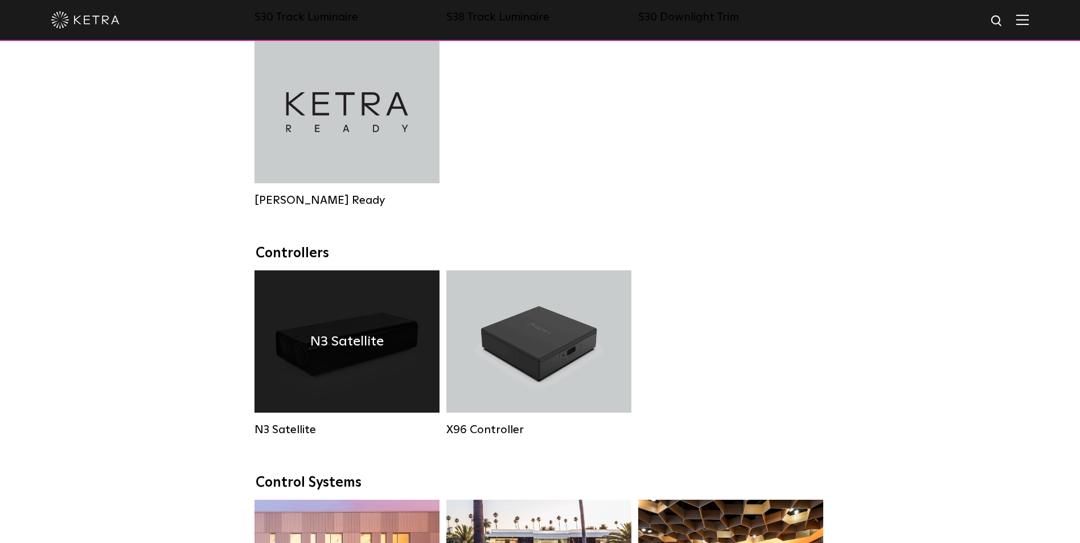
click at [335, 391] on div "N3 Satellite" at bounding box center [347, 342] width 185 height 142
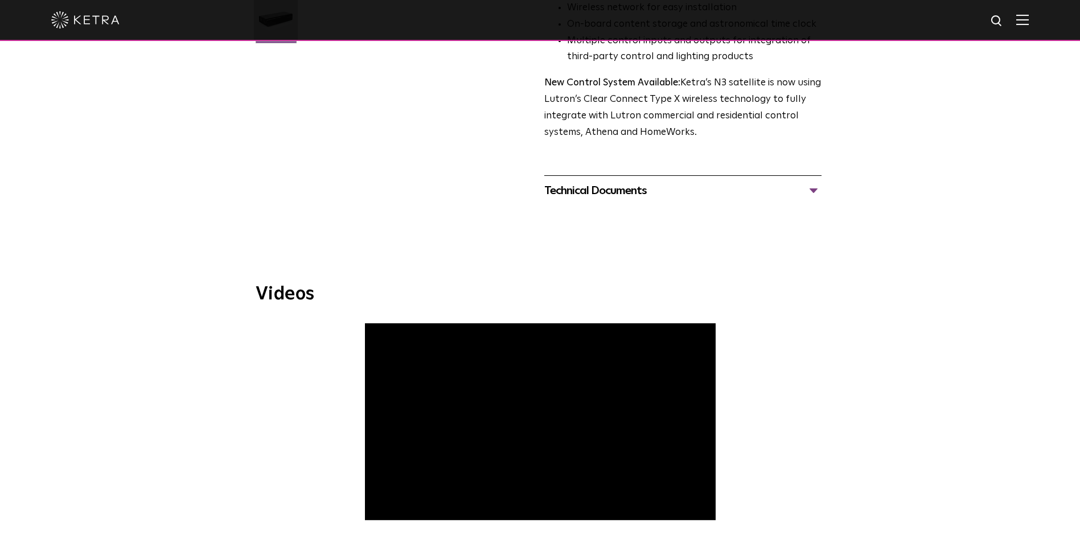
scroll to position [399, 0]
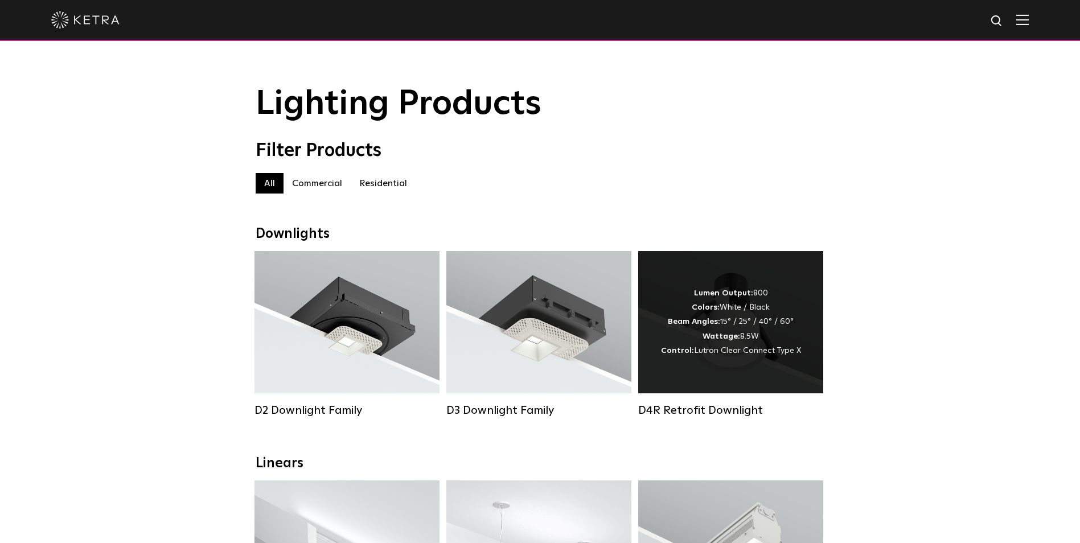
click at [808, 366] on div "Lumen Output: 800 Colors: White / Black Beam Angles: 15° / 25° / 40° / 60° Watt…" at bounding box center [730, 322] width 185 height 142
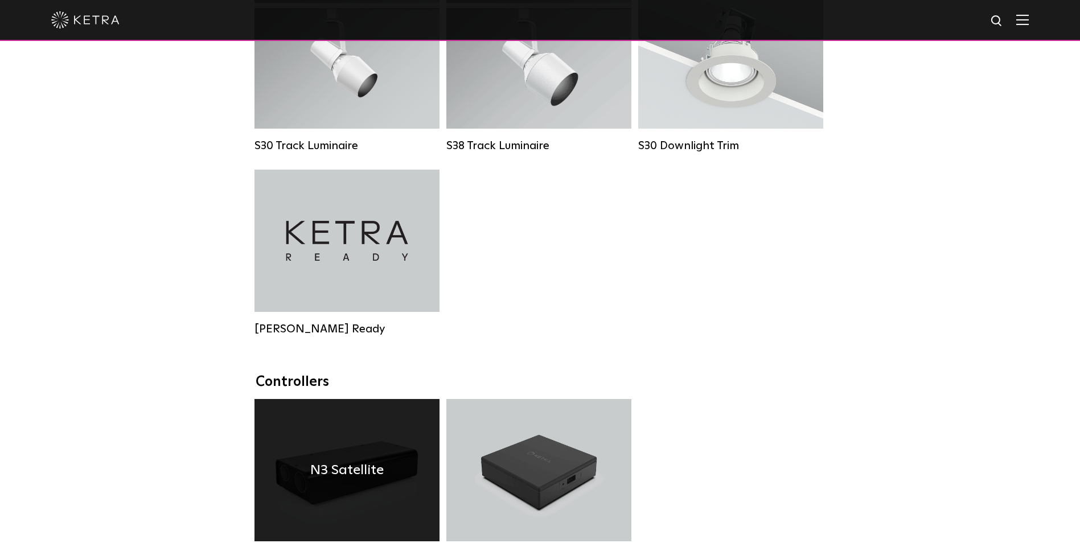
scroll to position [1038, 0]
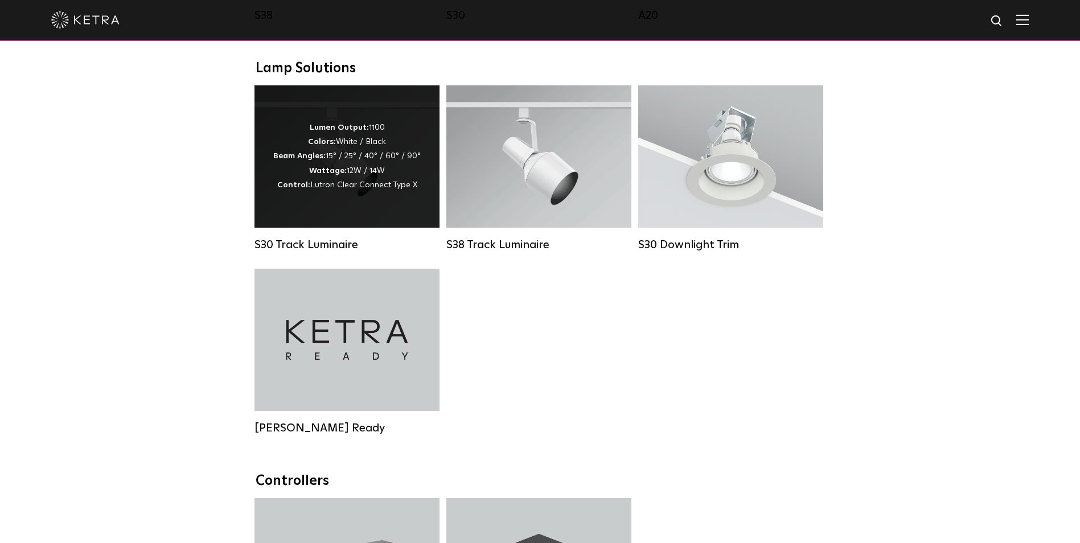
click at [294, 189] on strong "Control:" at bounding box center [293, 185] width 33 height 8
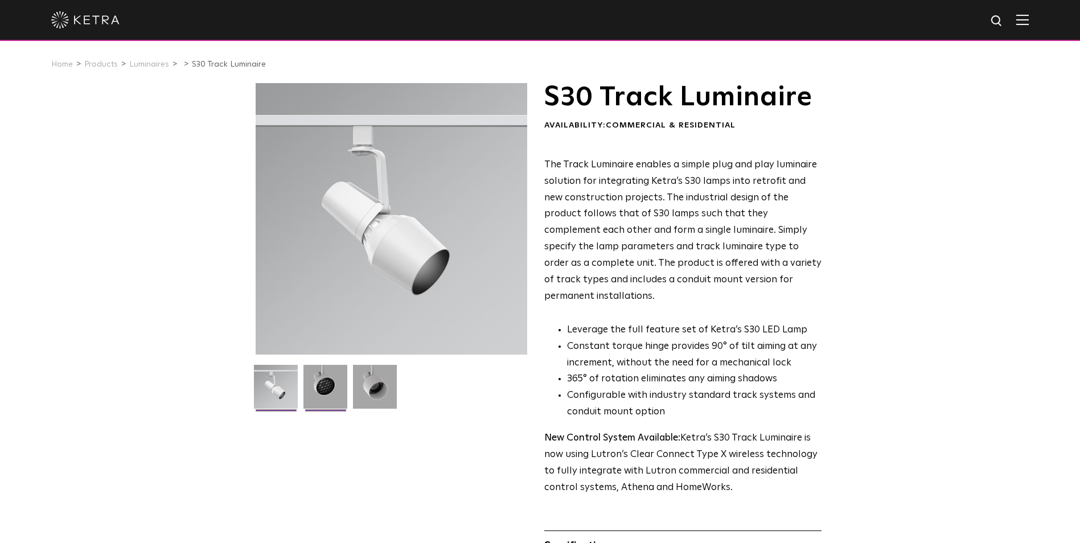
click at [343, 384] on img at bounding box center [326, 391] width 44 height 52
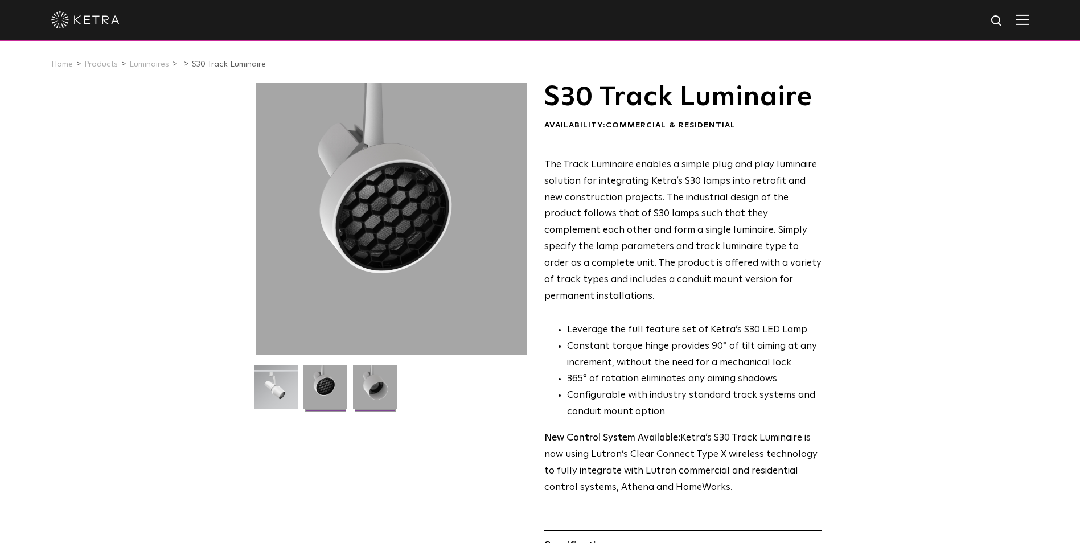
click at [374, 383] on img at bounding box center [375, 391] width 44 height 52
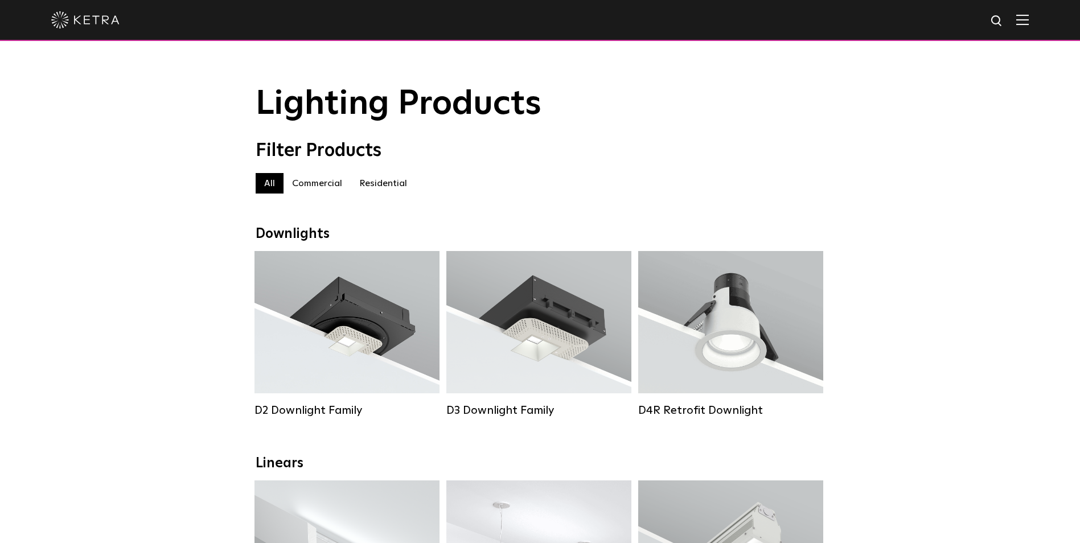
click at [309, 179] on label "Commercial" at bounding box center [317, 183] width 67 height 21
click at [325, 187] on label "Commercial" at bounding box center [317, 183] width 67 height 21
click at [1026, 27] on div at bounding box center [540, 20] width 978 height 40
click at [1029, 24] on img at bounding box center [1023, 19] width 13 height 11
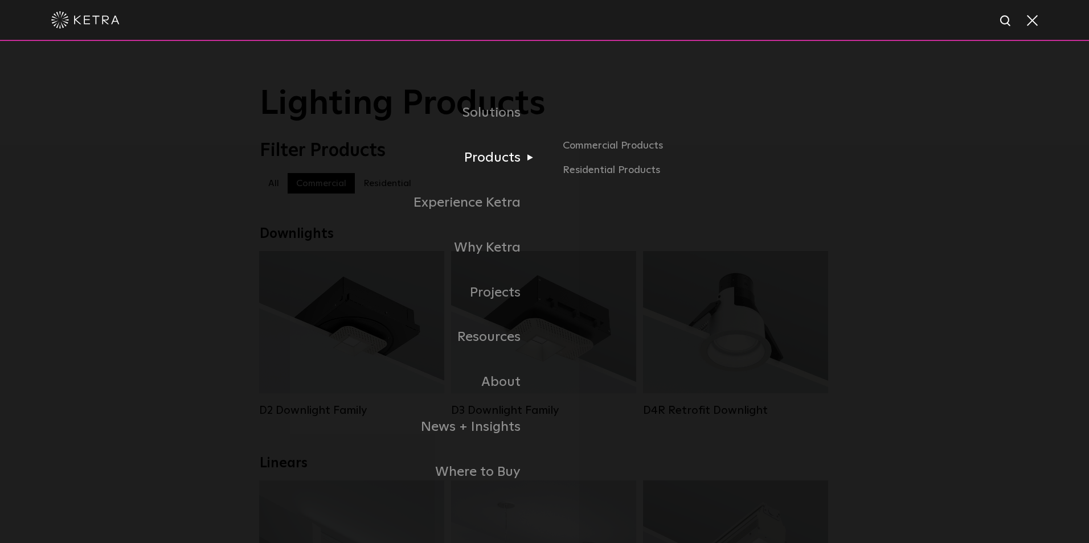
click at [482, 148] on link "Products" at bounding box center [402, 158] width 285 height 45
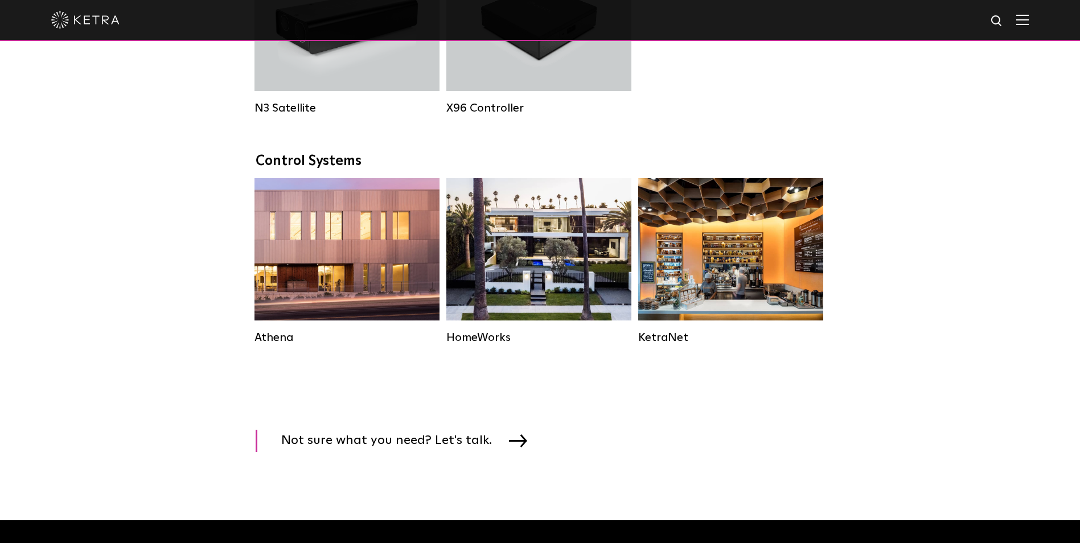
scroll to position [1709, 0]
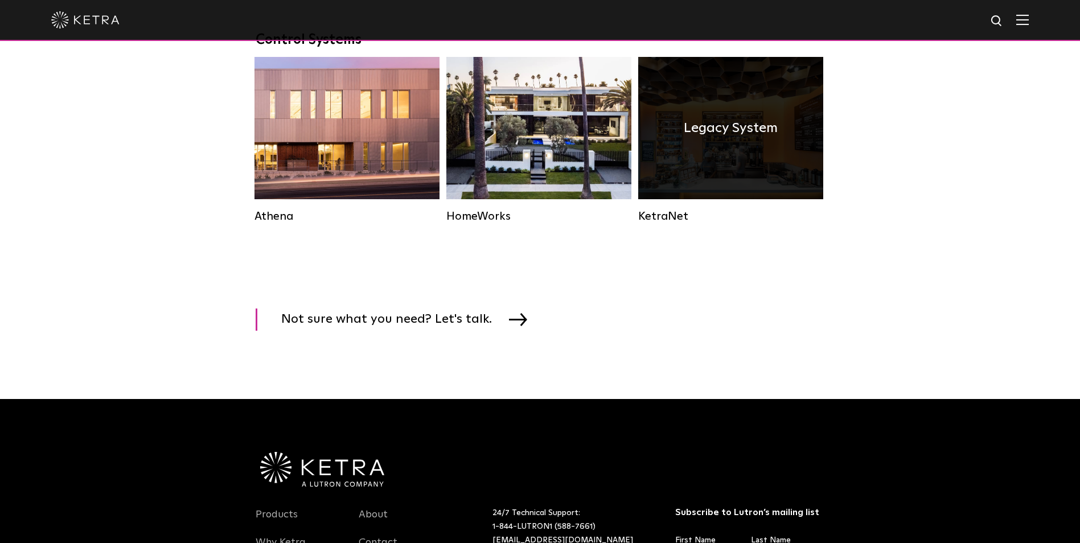
click at [655, 175] on div "Legacy System" at bounding box center [730, 128] width 185 height 142
